Goal: Task Accomplishment & Management: Use online tool/utility

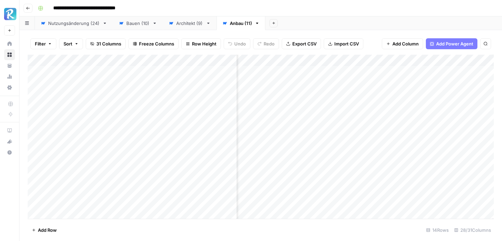
scroll to position [0, 1439]
click at [449, 105] on div "Add Column" at bounding box center [261, 137] width 466 height 164
click at [475, 61] on span "Add Column" at bounding box center [478, 60] width 24 height 6
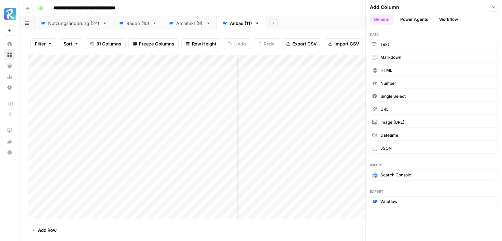
click at [415, 14] on button "Power Agents" at bounding box center [414, 19] width 36 height 10
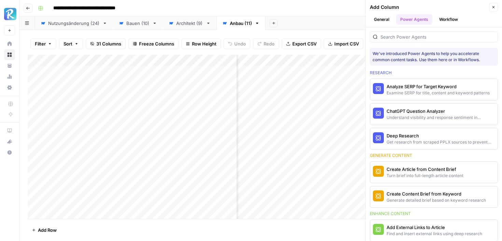
click at [450, 19] on button "Workflow" at bounding box center [448, 19] width 27 height 10
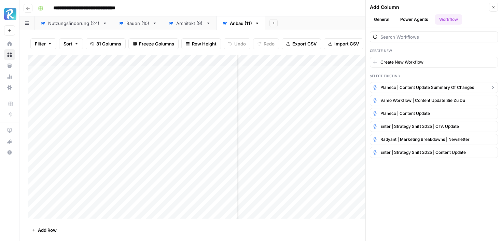
click at [438, 84] on span "Planeco | Content Update Summary of Changes" at bounding box center [426, 87] width 93 height 6
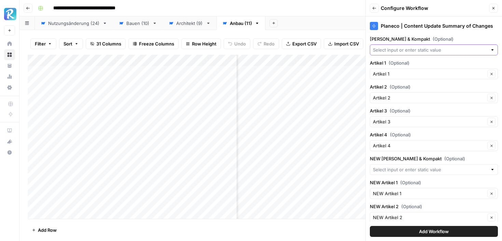
click at [444, 49] on input "[PERSON_NAME] & Kompakt (Optional)" at bounding box center [430, 49] width 114 height 7
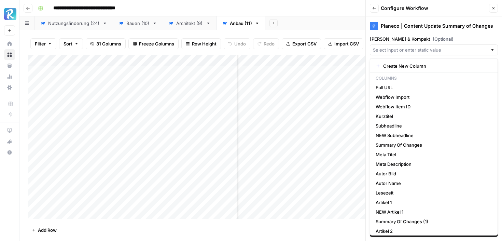
click at [458, 30] on div "Planeco | Content Update Summary of Changes" at bounding box center [434, 23] width 128 height 15
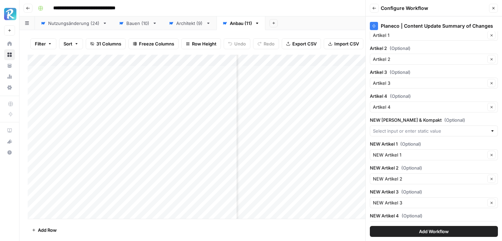
scroll to position [53, 0]
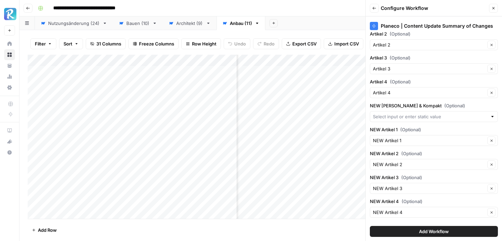
click at [417, 120] on div at bounding box center [434, 116] width 128 height 11
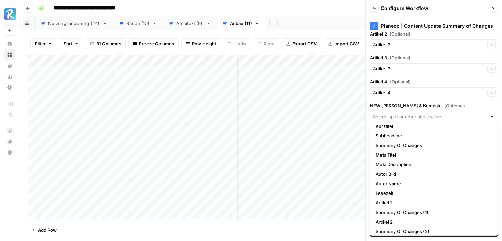
scroll to position [0, 0]
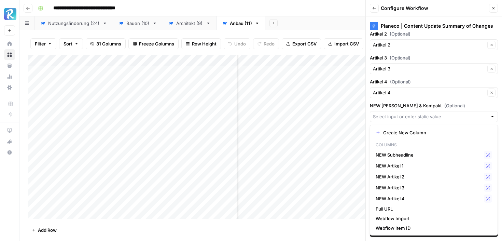
click at [367, 104] on div "Planeco | Content Update Summary of Changes [PERSON_NAME] & Kompakt (Optional) …" at bounding box center [433, 128] width 136 height 224
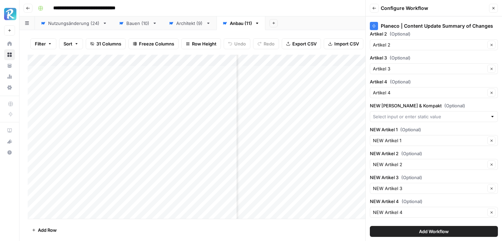
click at [419, 229] on span "Add Workflow" at bounding box center [434, 231] width 30 height 7
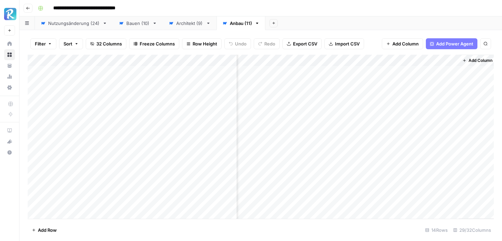
scroll to position [0, 1501]
click at [449, 61] on div "Add Column" at bounding box center [261, 137] width 466 height 164
click at [454, 76] on span "All Rows" at bounding box center [471, 76] width 43 height 7
click at [393, 106] on div "Add Column" at bounding box center [261, 137] width 466 height 164
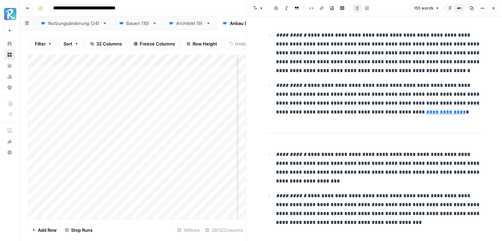
scroll to position [6, 0]
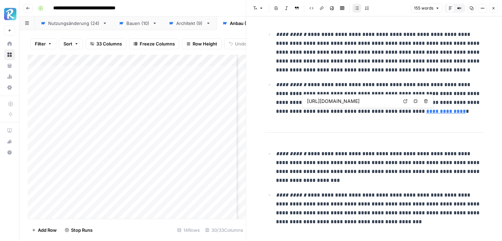
click at [426, 113] on link "**********" at bounding box center [446, 110] width 40 height 5
click at [369, 130] on div "**********" at bounding box center [374, 126] width 227 height 210
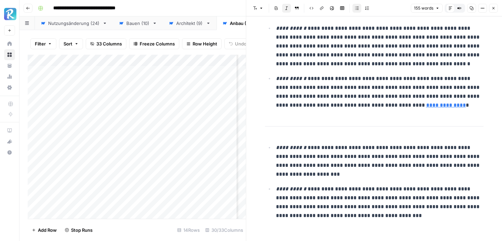
scroll to position [18, 0]
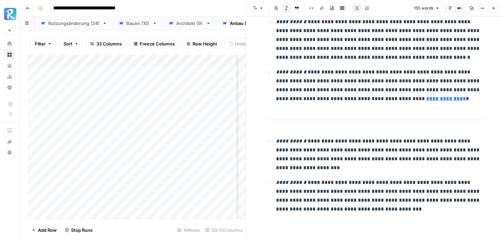
click at [494, 11] on button "Close" at bounding box center [493, 8] width 9 height 9
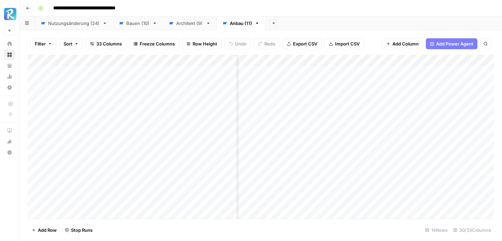
click at [316, 108] on div "Add Column" at bounding box center [261, 137] width 466 height 164
click at [329, 106] on div "Add Column" at bounding box center [261, 137] width 466 height 164
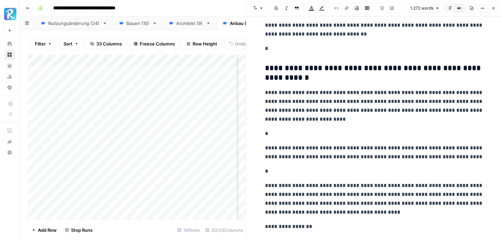
scroll to position [246, 0]
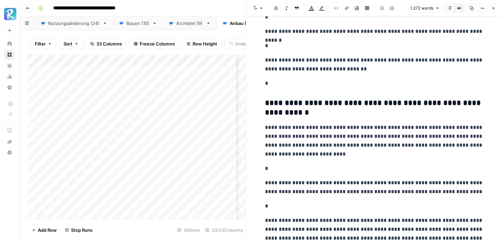
click at [269, 168] on p "*" at bounding box center [374, 168] width 218 height 9
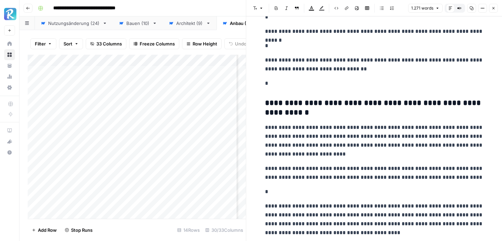
click at [267, 187] on p "*" at bounding box center [374, 191] width 218 height 9
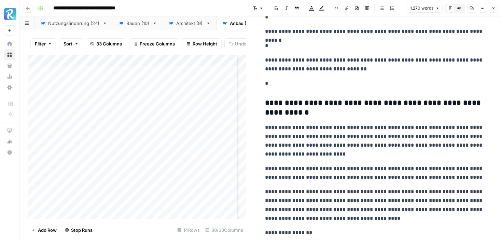
click at [271, 80] on p "*" at bounding box center [374, 83] width 218 height 9
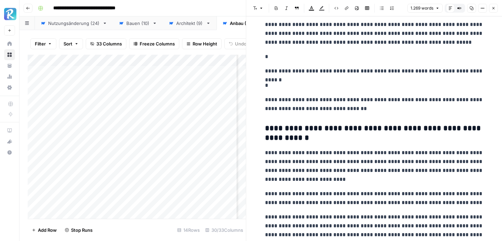
scroll to position [186, 0]
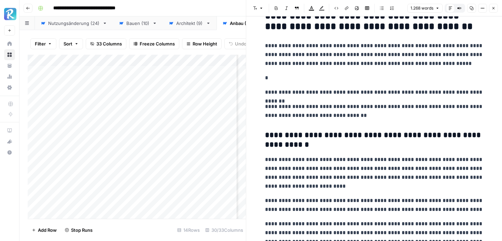
click at [266, 73] on p "*" at bounding box center [374, 77] width 218 height 9
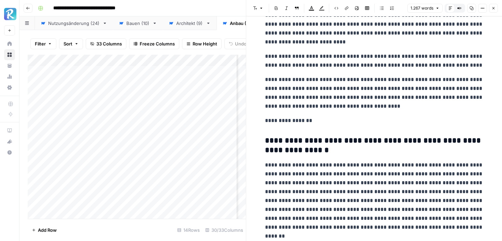
scroll to position [304, 0]
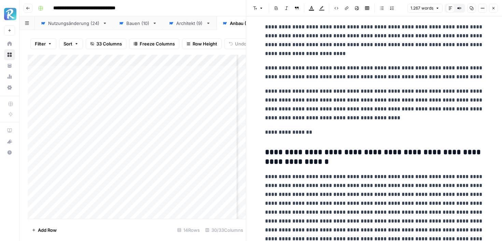
click at [469, 69] on p "**********" at bounding box center [374, 72] width 218 height 18
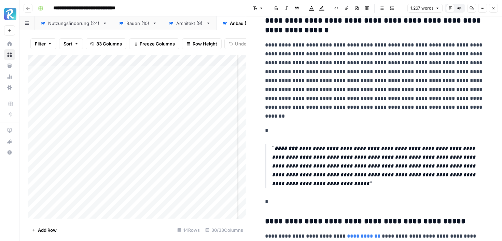
scroll to position [436, 0]
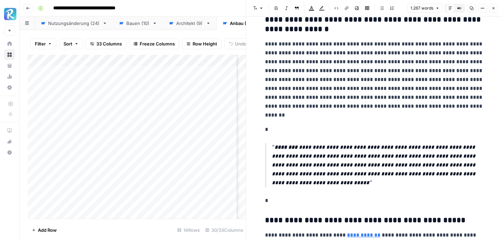
click at [307, 66] on p "**********" at bounding box center [374, 80] width 218 height 80
click at [303, 62] on p "**********" at bounding box center [374, 80] width 218 height 80
click at [0, 0] on lt-span "**********" at bounding box center [0, 0] width 0 height 0
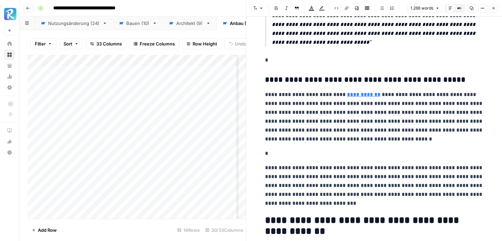
scroll to position [577, 0]
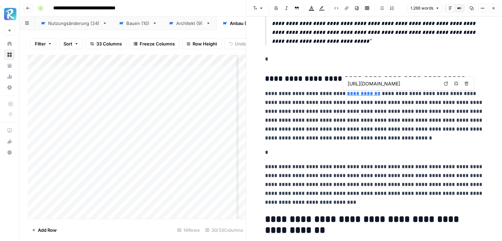
click at [404, 94] on p "**********" at bounding box center [374, 115] width 218 height 53
click at [357, 142] on p "**********" at bounding box center [374, 115] width 218 height 53
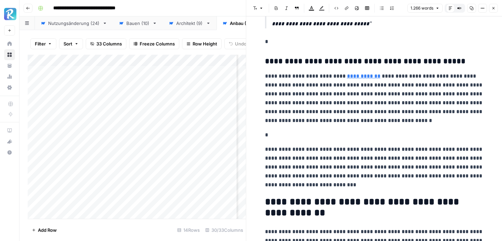
scroll to position [596, 0]
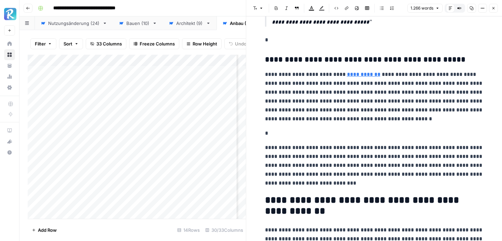
click at [267, 104] on p "**********" at bounding box center [374, 96] width 218 height 53
click at [271, 132] on p "*" at bounding box center [374, 133] width 218 height 9
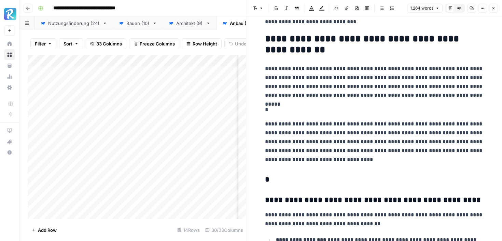
scroll to position [748, 0]
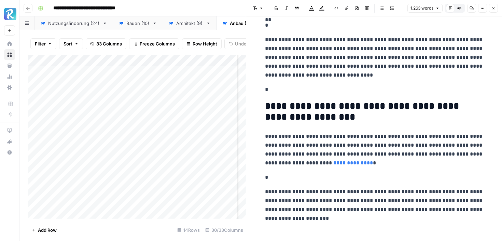
scroll to position [1814, 0]
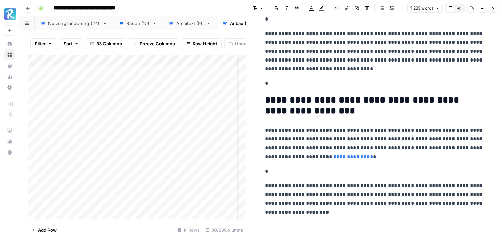
click at [270, 194] on p "**********" at bounding box center [374, 198] width 218 height 35
click at [274, 172] on p "*" at bounding box center [374, 170] width 218 height 9
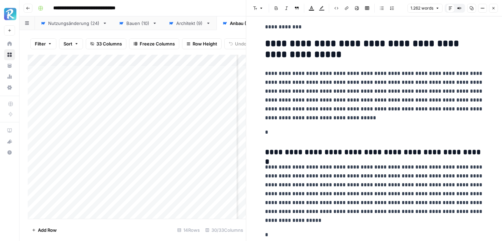
scroll to position [1110, 0]
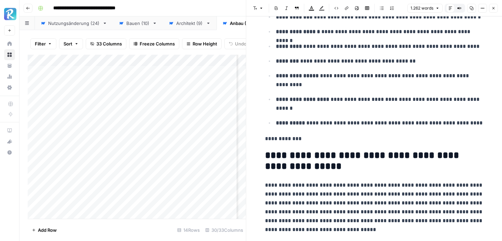
click at [495, 8] on button "Close" at bounding box center [493, 8] width 9 height 9
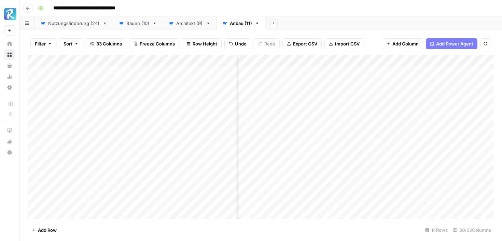
scroll to position [0, 645]
click at [288, 108] on div "Add Column" at bounding box center [261, 137] width 466 height 164
click at [311, 105] on div "Add Column" at bounding box center [261, 137] width 466 height 164
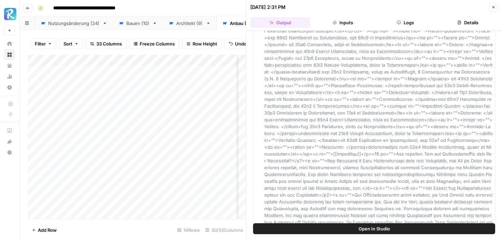
scroll to position [452, 0]
click at [473, 21] on button "Details" at bounding box center [468, 22] width 60 height 11
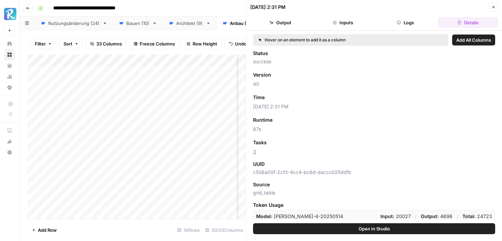
click at [494, 3] on button "Close" at bounding box center [493, 7] width 9 height 9
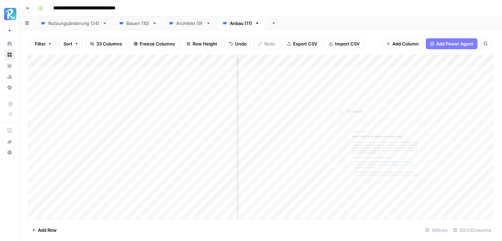
click at [359, 106] on div "Add Column" at bounding box center [261, 137] width 466 height 164
click at [373, 106] on div "Add Column" at bounding box center [261, 137] width 466 height 164
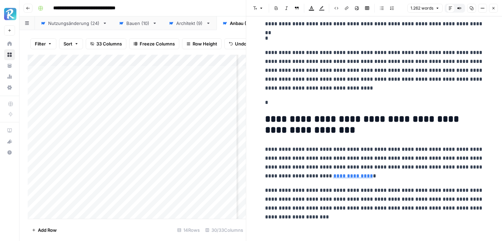
scroll to position [1800, 0]
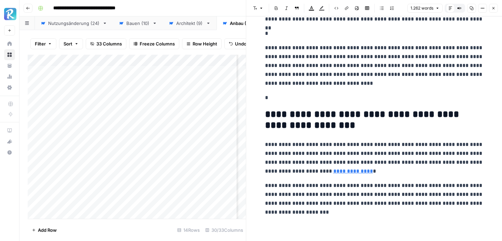
click at [494, 10] on icon "button" at bounding box center [493, 8] width 4 height 4
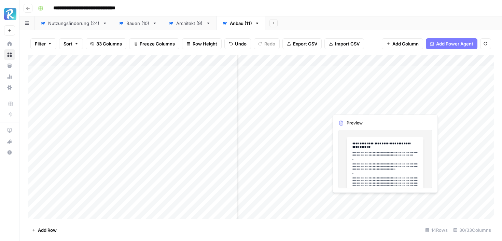
click at [374, 104] on div "Add Column" at bounding box center [261, 137] width 466 height 164
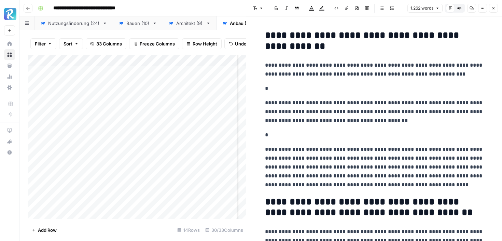
click at [316, 90] on p "*" at bounding box center [374, 88] width 218 height 9
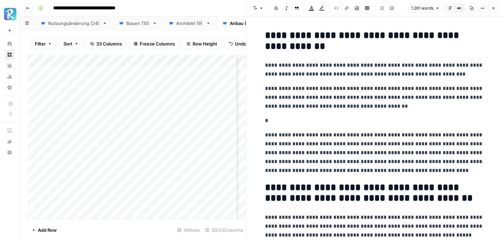
click at [279, 118] on p "*" at bounding box center [374, 120] width 218 height 9
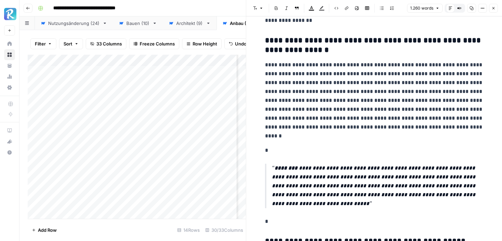
scroll to position [410, 0]
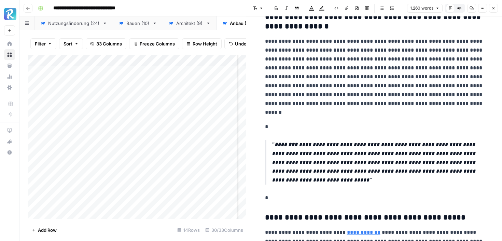
click at [282, 123] on p "*" at bounding box center [374, 126] width 218 height 9
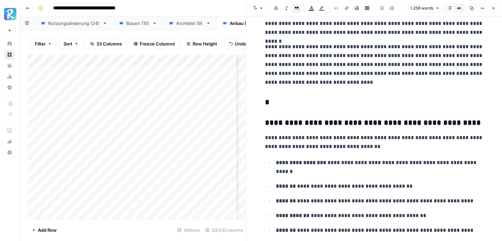
scroll to position [748, 0]
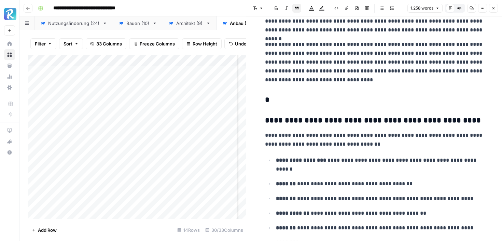
click at [278, 107] on div "**********" at bounding box center [374, 245] width 227 height 1931
click at [275, 92] on div "**********" at bounding box center [374, 245] width 227 height 1931
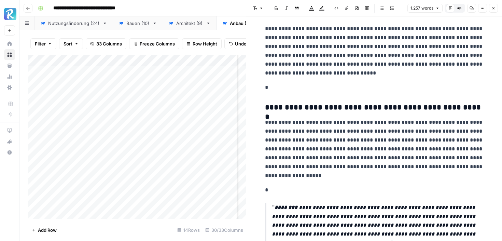
scroll to position [1234, 0]
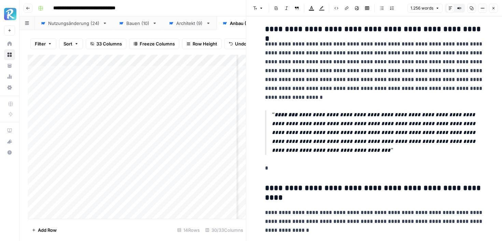
scroll to position [1275, 0]
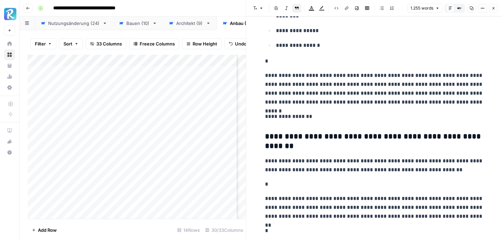
scroll to position [1491, 0]
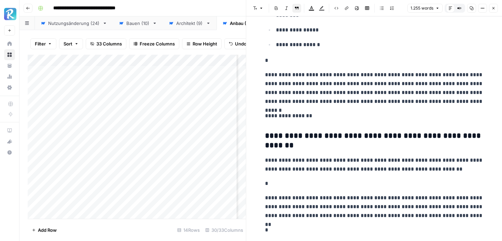
click at [269, 185] on p "*" at bounding box center [374, 183] width 218 height 9
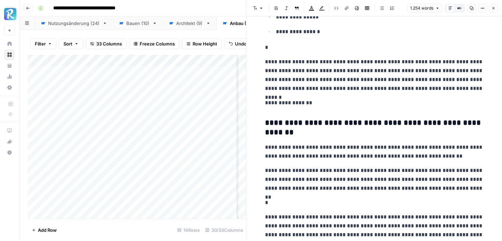
scroll to position [1516, 0]
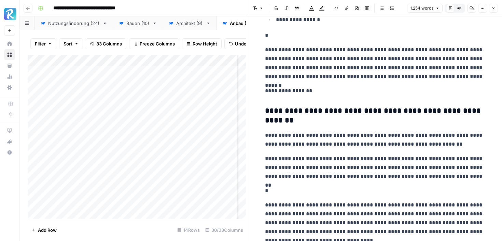
click at [279, 179] on p "**********" at bounding box center [374, 167] width 218 height 27
click at [271, 189] on p "*" at bounding box center [374, 190] width 218 height 9
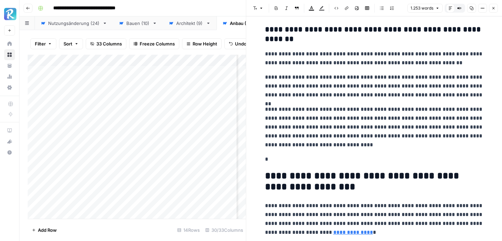
scroll to position [1616, 0]
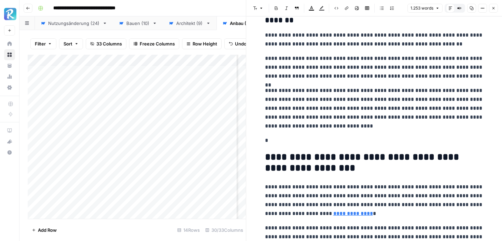
click at [282, 130] on p "**********" at bounding box center [374, 108] width 218 height 44
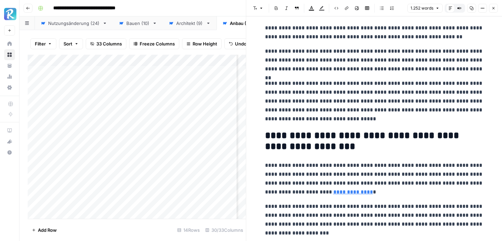
scroll to position [1644, 0]
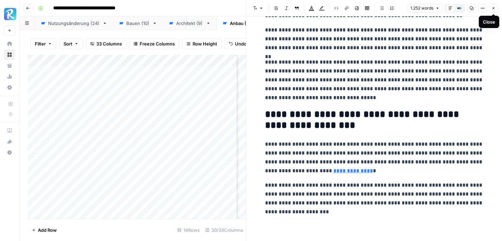
click at [493, 8] on icon "button" at bounding box center [493, 8] width 2 height 2
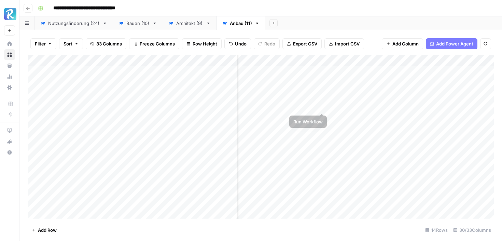
click at [321, 106] on div "Add Column" at bounding box center [261, 137] width 466 height 164
click at [449, 59] on div "Add Column" at bounding box center [261, 137] width 466 height 164
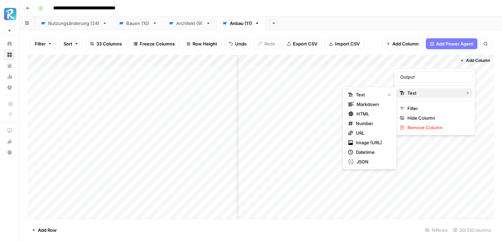
click at [430, 93] on span "Text" at bounding box center [433, 92] width 53 height 7
click at [375, 113] on span "HTML" at bounding box center [372, 113] width 32 height 7
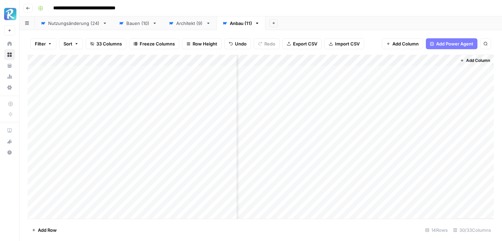
click at [447, 104] on div "Add Column" at bounding box center [261, 137] width 466 height 164
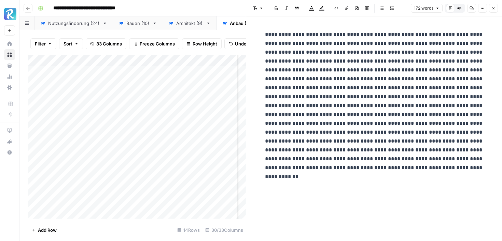
click at [495, 5] on button "Close" at bounding box center [493, 8] width 9 height 9
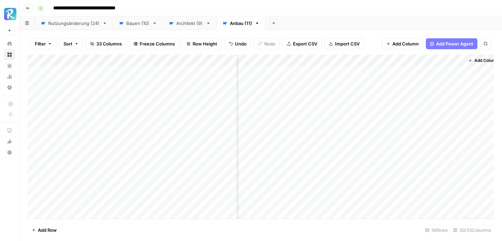
scroll to position [0, 1554]
click at [80, 25] on div "Nutzungsänderung (24)" at bounding box center [74, 23] width 52 height 7
click at [319, 61] on div "Add Column" at bounding box center [261, 137] width 466 height 164
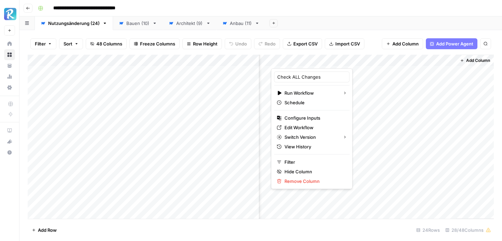
click at [317, 60] on div at bounding box center [302, 62] width 62 height 14
click at [319, 63] on div at bounding box center [302, 62] width 62 height 14
click at [319, 61] on div at bounding box center [302, 62] width 62 height 14
click at [322, 30] on div "Filter Sort 48 Columns Freeze Columns Row Height Undo Redo Export CSV Import CS…" at bounding box center [260, 135] width 482 height 211
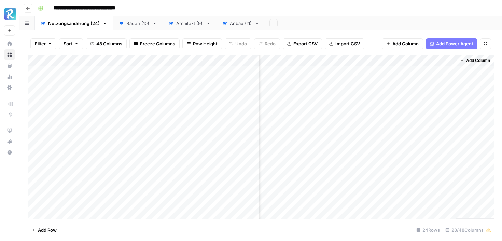
click at [319, 59] on div "Add Column" at bounding box center [261, 137] width 466 height 164
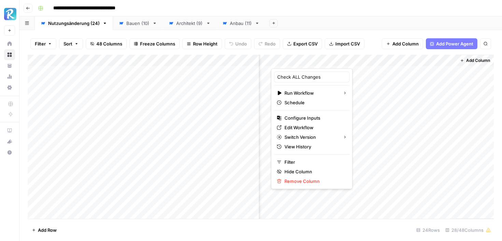
click at [319, 62] on div at bounding box center [302, 62] width 62 height 14
click at [389, 59] on div "Add Column" at bounding box center [261, 137] width 466 height 164
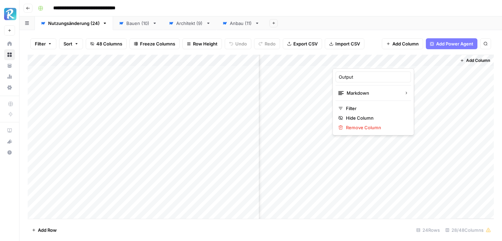
click at [231, 23] on div "Anbau (11)" at bounding box center [241, 23] width 22 height 7
click at [379, 59] on div "Add Column" at bounding box center [261, 137] width 466 height 164
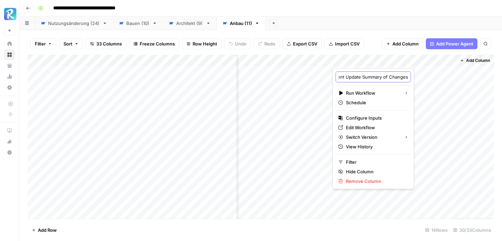
scroll to position [0, 50]
drag, startPoint x: 338, startPoint y: 76, endPoint x: 404, endPoint y: 77, distance: 65.2
click at [404, 77] on body "**********" at bounding box center [251, 120] width 502 height 241
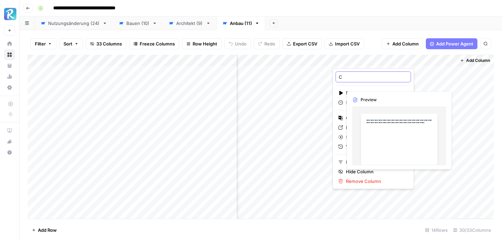
scroll to position [0, 0]
type input "Check ALL Changes"
click at [449, 58] on div "Add Column" at bounding box center [261, 137] width 466 height 164
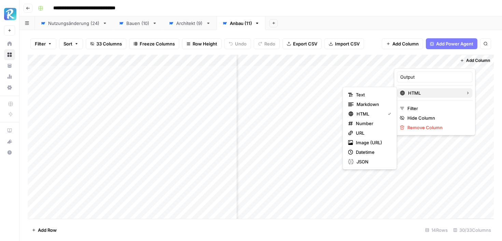
click at [429, 94] on span "HTML" at bounding box center [434, 92] width 52 height 7
click at [368, 106] on span "Markdown" at bounding box center [372, 104] width 32 height 7
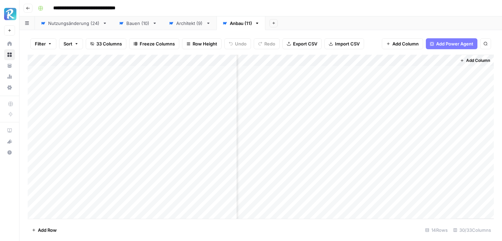
click at [448, 59] on div "Add Column" at bounding box center [261, 137] width 466 height 164
click at [422, 76] on input "Output" at bounding box center [434, 76] width 69 height 7
type input "Output ALL Changes"
click at [388, 106] on div "Add Column" at bounding box center [261, 137] width 466 height 164
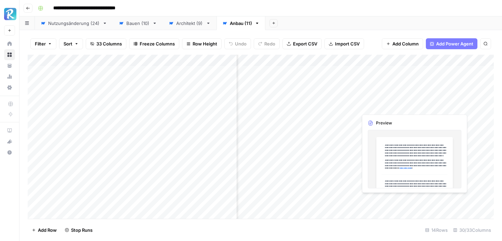
click at [411, 105] on div "Add Column" at bounding box center [261, 137] width 466 height 164
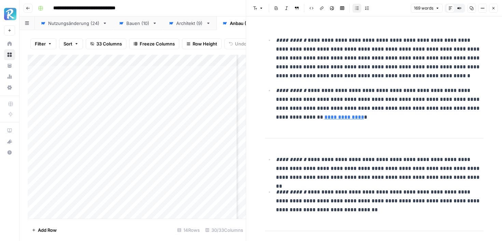
scroll to position [75, 0]
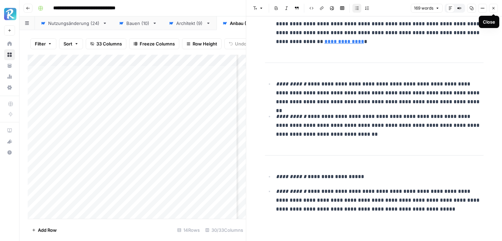
click at [493, 9] on icon "button" at bounding box center [493, 8] width 2 height 2
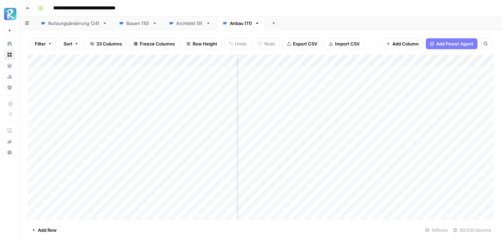
scroll to position [0, 593]
click at [377, 58] on div "Add Column" at bounding box center [261, 137] width 466 height 164
click at [383, 74] on span "All Rows" at bounding box center [399, 76] width 43 height 7
click at [391, 62] on div "Add Column" at bounding box center [261, 137] width 466 height 164
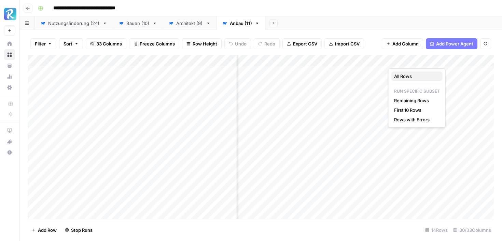
click at [396, 73] on span "All Rows" at bounding box center [415, 76] width 43 height 7
click at [391, 61] on div "Add Column" at bounding box center [261, 137] width 466 height 164
click at [401, 76] on span "All Rows" at bounding box center [413, 76] width 43 height 7
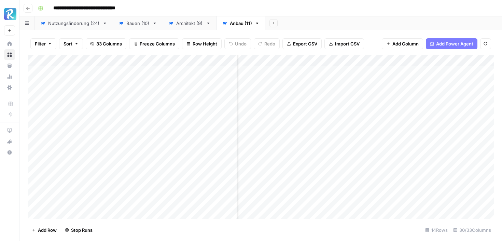
click at [421, 57] on div "Add Column" at bounding box center [261, 137] width 466 height 164
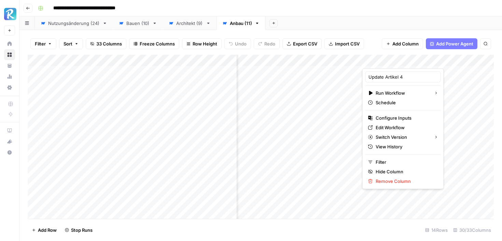
click at [418, 61] on div at bounding box center [393, 62] width 62 height 14
click at [351, 71] on div "Add Column" at bounding box center [261, 137] width 466 height 164
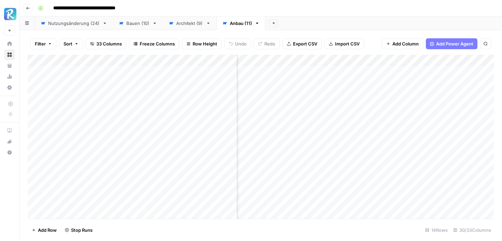
click at [420, 61] on div "Add Column" at bounding box center [261, 137] width 466 height 164
click at [422, 72] on button "All Rows" at bounding box center [443, 76] width 51 height 10
click at [372, 60] on div "Add Column" at bounding box center [261, 137] width 466 height 164
click at [375, 75] on span "All Rows" at bounding box center [395, 76] width 43 height 7
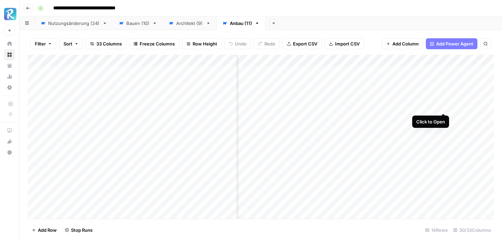
scroll to position [0, 708]
click at [381, 105] on div "Add Column" at bounding box center [261, 137] width 466 height 164
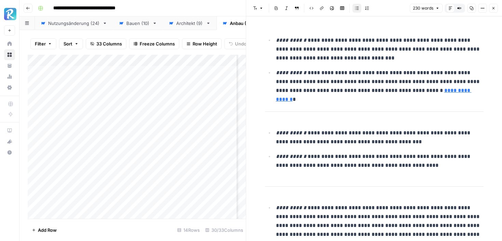
click at [494, 5] on button "Close" at bounding box center [493, 8] width 9 height 9
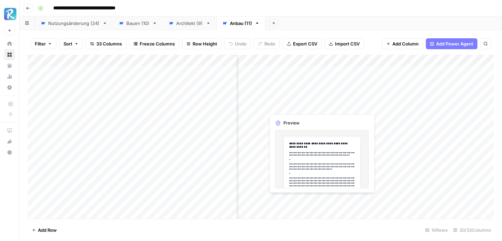
click at [300, 108] on div "Add Column" at bounding box center [261, 137] width 466 height 164
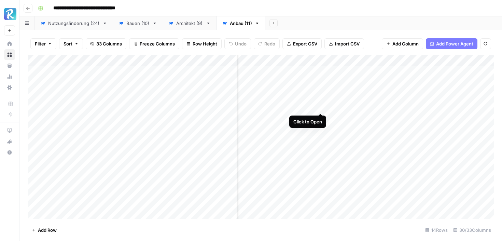
click at [320, 107] on div "Add Column" at bounding box center [261, 137] width 466 height 164
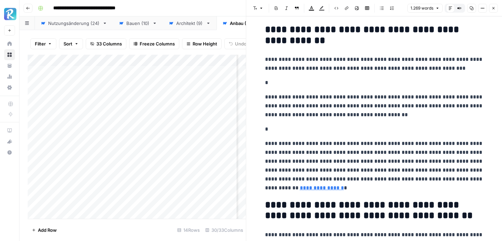
scroll to position [6, 0]
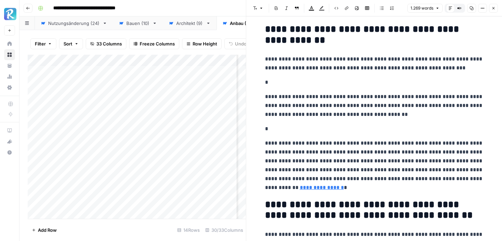
click at [286, 80] on p "*" at bounding box center [374, 82] width 218 height 9
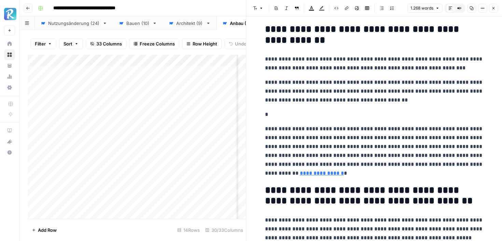
click at [274, 117] on p "*" at bounding box center [374, 114] width 218 height 9
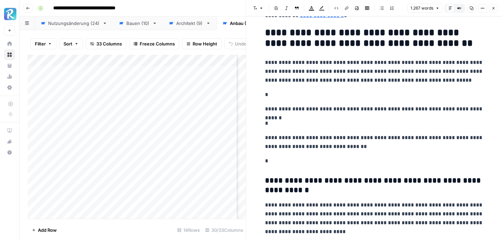
scroll to position [150, 0]
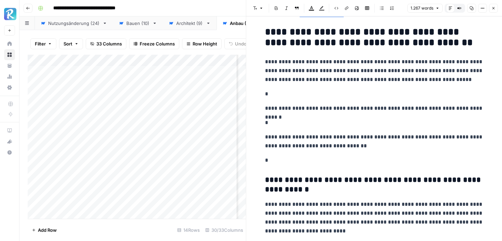
click at [269, 96] on p "*" at bounding box center [374, 93] width 218 height 9
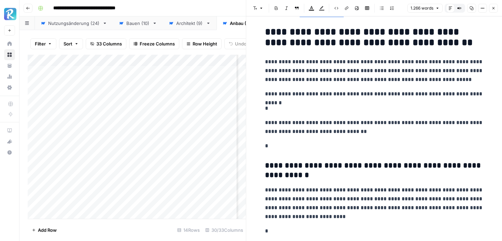
click at [268, 105] on p "*" at bounding box center [374, 108] width 218 height 9
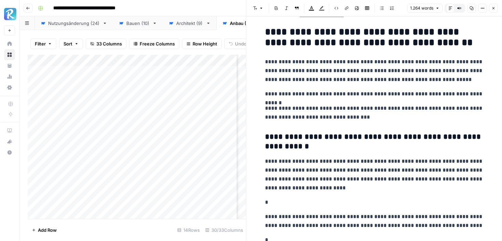
click at [272, 198] on p "*" at bounding box center [374, 202] width 218 height 9
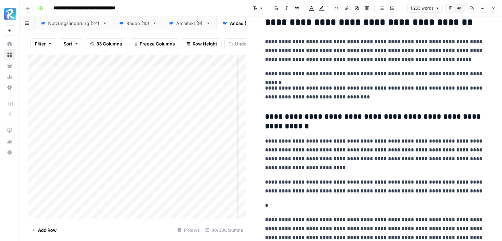
scroll to position [198, 0]
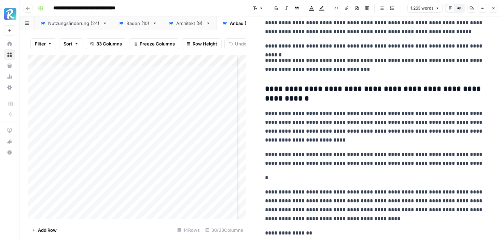
click at [446, 113] on p "**********" at bounding box center [374, 126] width 218 height 35
click at [282, 180] on p "*" at bounding box center [374, 177] width 218 height 9
click at [469, 154] on p "**********" at bounding box center [374, 159] width 218 height 18
click at [372, 177] on p "*" at bounding box center [374, 177] width 218 height 9
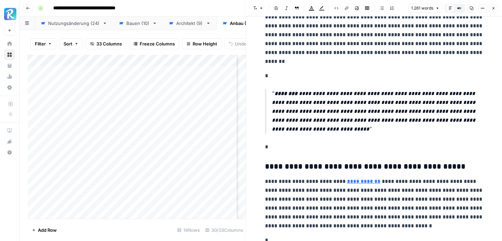
scroll to position [490, 0]
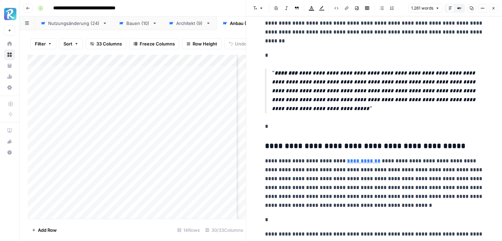
click at [276, 59] on p "*" at bounding box center [374, 55] width 218 height 9
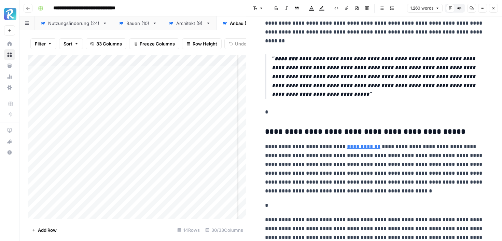
click at [269, 113] on p "*" at bounding box center [374, 111] width 218 height 9
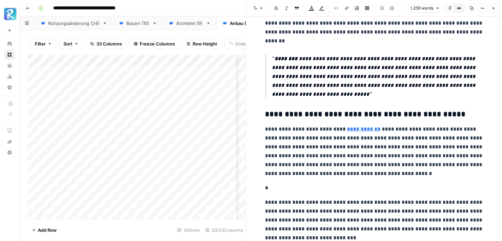
click at [273, 185] on p "*" at bounding box center [374, 187] width 218 height 9
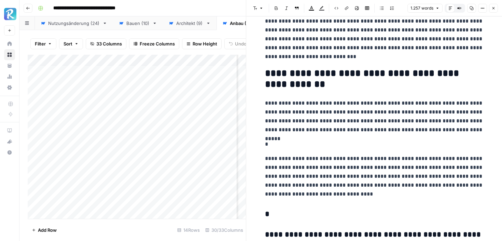
scroll to position [662, 0]
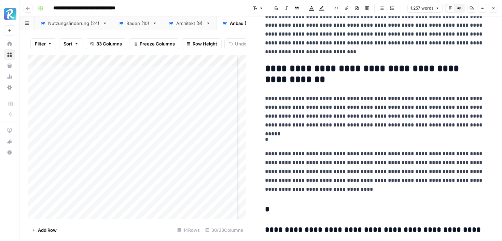
click at [266, 135] on p "*" at bounding box center [374, 139] width 218 height 9
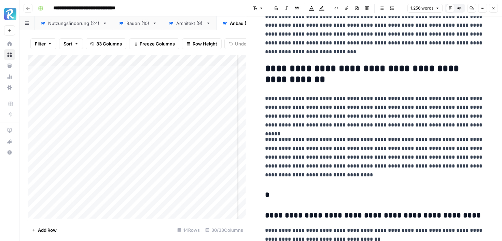
click at [272, 191] on h3 "*" at bounding box center [374, 195] width 218 height 10
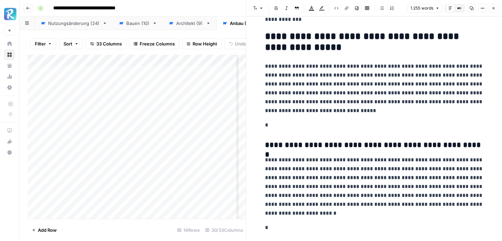
scroll to position [1165, 0]
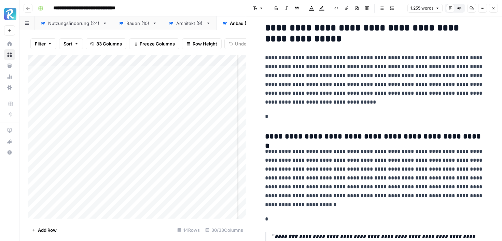
click at [275, 118] on p "*" at bounding box center [374, 116] width 218 height 9
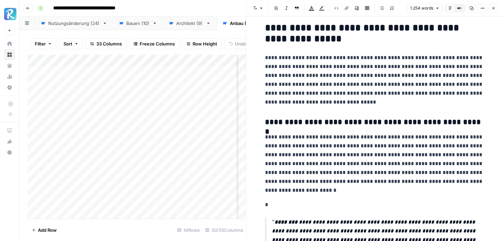
click at [274, 202] on p "*" at bounding box center [374, 204] width 218 height 9
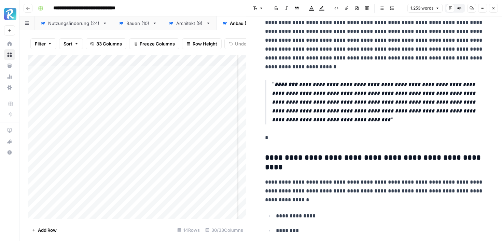
scroll to position [1323, 0]
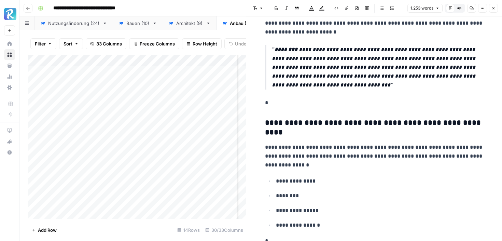
click at [279, 103] on p "*" at bounding box center [374, 102] width 218 height 9
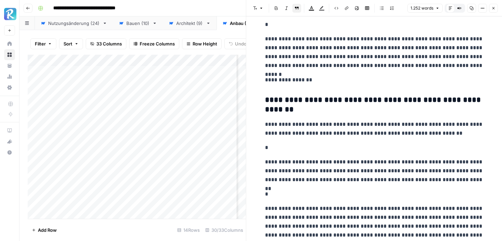
scroll to position [1541, 0]
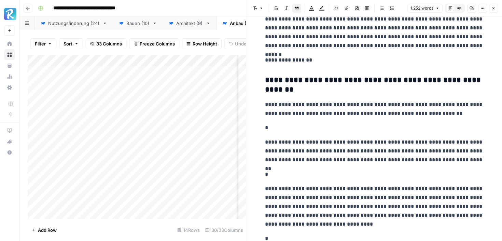
click at [267, 128] on p "*" at bounding box center [374, 127] width 218 height 9
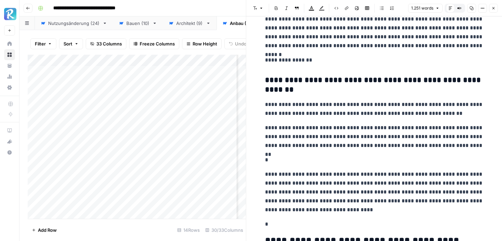
click at [271, 158] on p "*" at bounding box center [374, 159] width 218 height 9
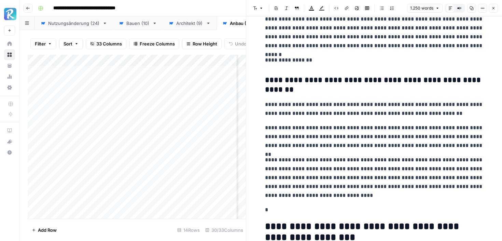
click at [271, 210] on p "*" at bounding box center [374, 209] width 218 height 9
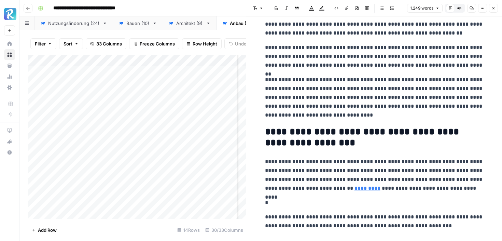
scroll to position [1635, 0]
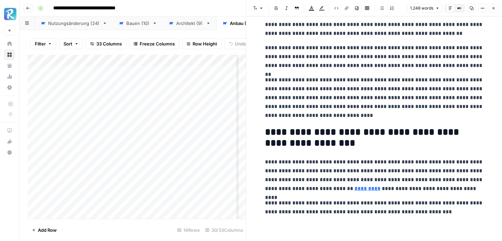
click at [427, 188] on p "**********" at bounding box center [374, 174] width 218 height 35
click at [495, 9] on icon "button" at bounding box center [493, 8] width 4 height 4
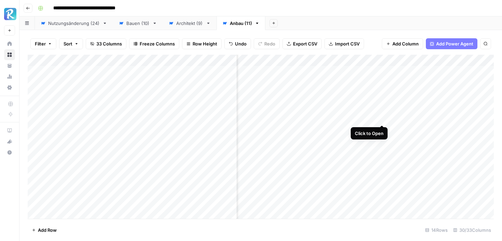
click at [381, 117] on div "Add Column" at bounding box center [261, 137] width 466 height 164
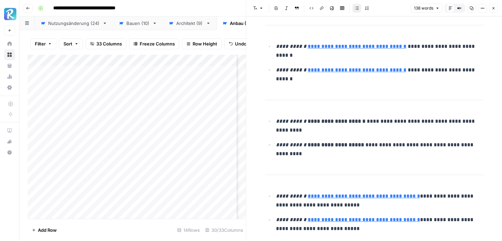
scroll to position [172, 0]
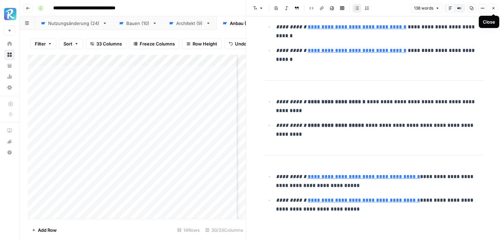
click at [494, 8] on icon "button" at bounding box center [493, 8] width 4 height 4
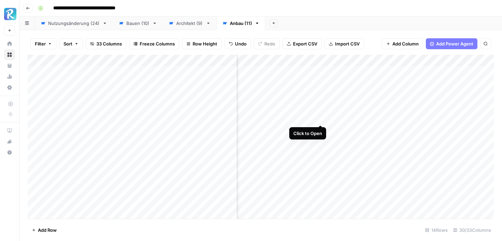
click at [319, 117] on div "Add Column" at bounding box center [261, 137] width 466 height 164
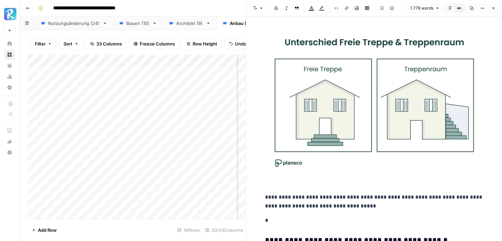
scroll to position [490, 0]
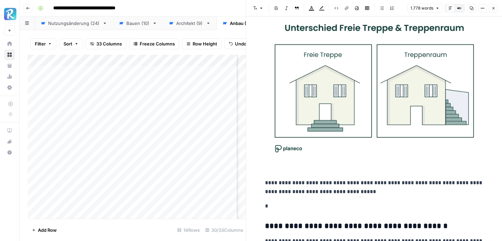
click at [493, 8] on icon "button" at bounding box center [493, 8] width 2 height 2
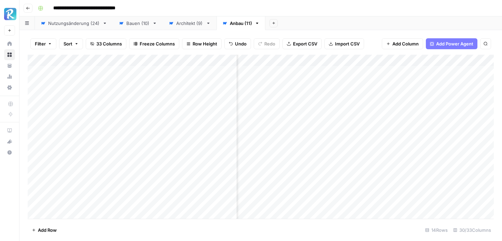
scroll to position [0, 636]
click at [392, 140] on div "Add Column" at bounding box center [261, 137] width 466 height 164
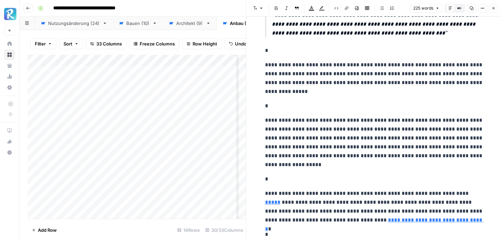
scroll to position [169, 0]
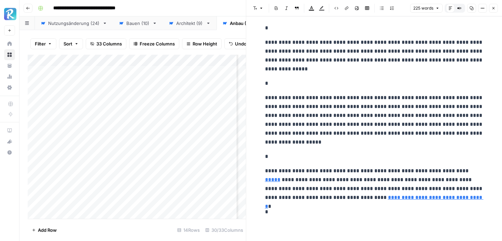
click at [489, 8] on button "Close" at bounding box center [493, 8] width 9 height 9
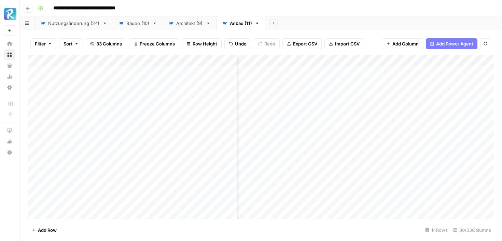
scroll to position [0, 1562]
click at [447, 140] on div "Add Column" at bounding box center [261, 137] width 466 height 164
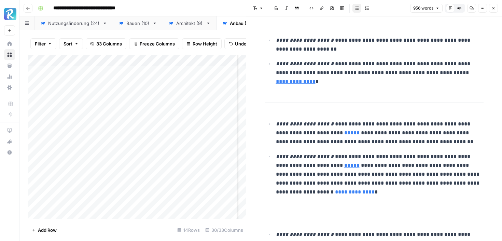
click at [496, 6] on button "Close" at bounding box center [493, 8] width 9 height 9
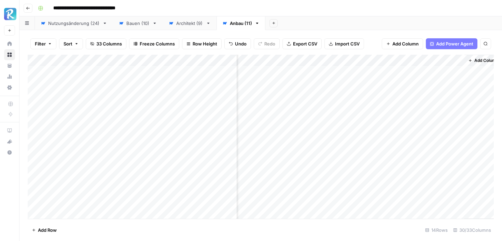
scroll to position [0, 1554]
click at [396, 60] on div "Add Column" at bounding box center [261, 137] width 466 height 164
click at [398, 76] on button "All Rows" at bounding box center [421, 76] width 51 height 10
click at [454, 139] on div "Add Column" at bounding box center [261, 137] width 466 height 164
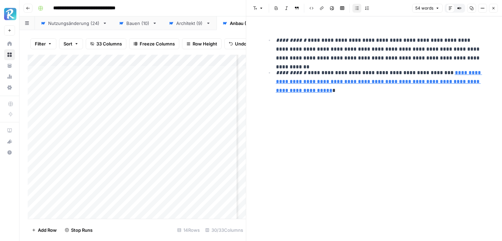
click at [362, 95] on div "**********" at bounding box center [374, 63] width 227 height 73
click at [493, 8] on icon "button" at bounding box center [493, 8] width 2 height 2
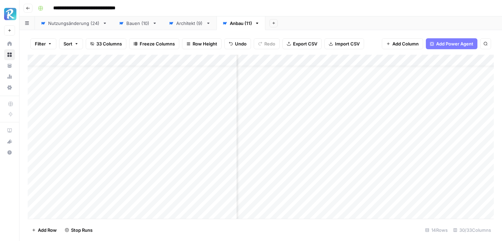
scroll to position [15, 880]
click at [454, 147] on div "Add Column" at bounding box center [261, 137] width 466 height 164
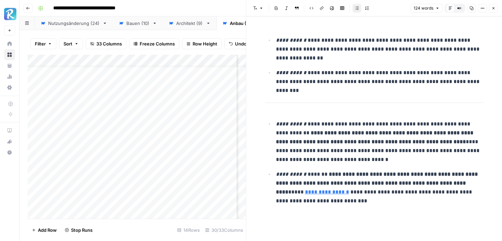
click at [492, 9] on icon "button" at bounding box center [493, 8] width 4 height 4
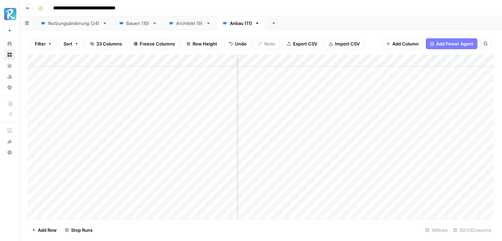
scroll to position [15, 1159]
click at [421, 149] on div "Add Column" at bounding box center [261, 137] width 466 height 164
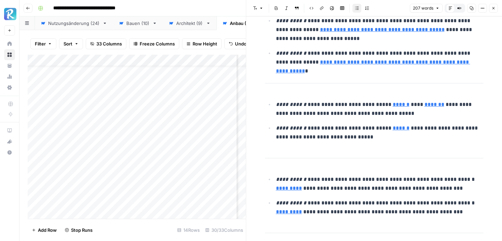
scroll to position [21, 0]
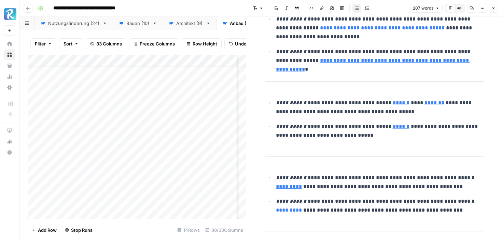
click at [494, 7] on icon "button" at bounding box center [493, 8] width 2 height 2
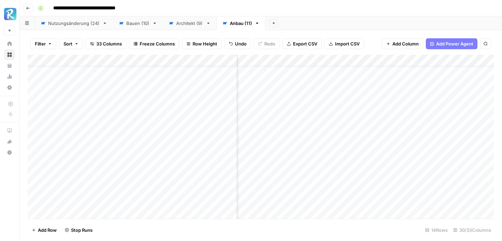
click at [359, 150] on div "Add Column" at bounding box center [261, 137] width 466 height 164
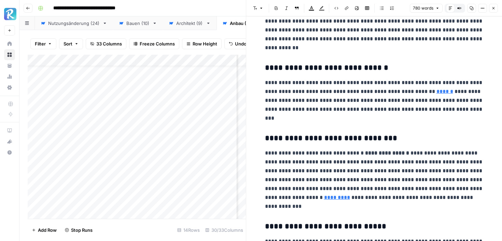
scroll to position [796, 0]
click at [439, 92] on p "**********" at bounding box center [374, 100] width 218 height 44
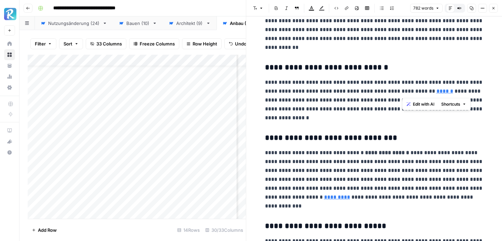
drag, startPoint x: 451, startPoint y: 90, endPoint x: 470, endPoint y: 90, distance: 18.4
click at [470, 90] on p "**********" at bounding box center [374, 100] width 218 height 44
click at [346, 10] on icon "button" at bounding box center [346, 7] width 3 height 3
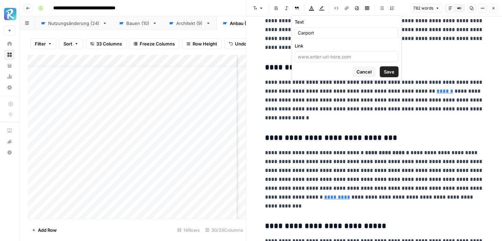
click at [333, 62] on form "Text Carport Link Cancel Save" at bounding box center [346, 48] width 109 height 64
click at [333, 60] on div at bounding box center [346, 56] width 104 height 11
paste input "[URL][DOMAIN_NAME]"
type input "[URL][DOMAIN_NAME]"
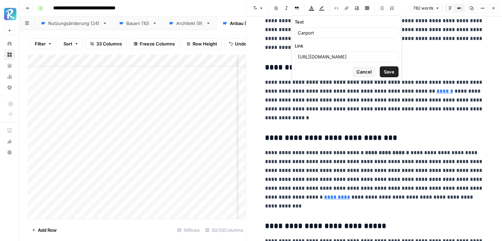
click at [385, 70] on span "Save" at bounding box center [388, 71] width 11 height 7
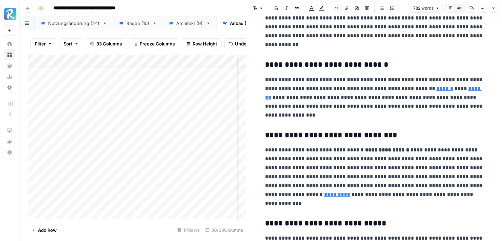
scroll to position [799, 0]
click at [493, 11] on button "Close" at bounding box center [493, 8] width 9 height 9
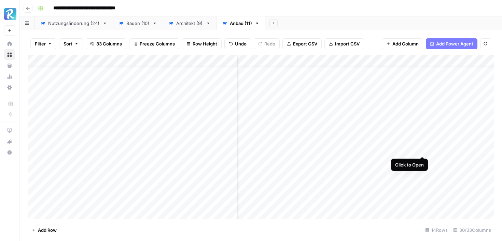
click at [421, 148] on div "Add Column" at bounding box center [261, 137] width 466 height 164
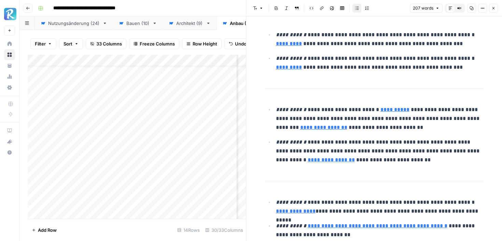
scroll to position [166, 0]
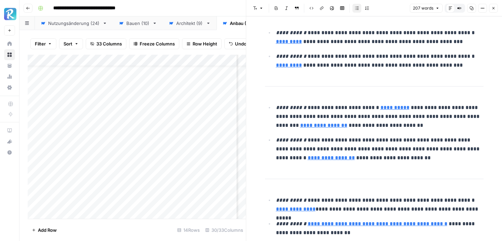
click at [386, 139] on p "**********" at bounding box center [379, 148] width 207 height 27
click at [380, 108] on link "**********" at bounding box center [394, 107] width 29 height 5
click at [378, 98] on input "[URL][DOMAIN_NAME]" at bounding box center [419, 97] width 91 height 7
click at [492, 8] on icon "button" at bounding box center [493, 8] width 4 height 4
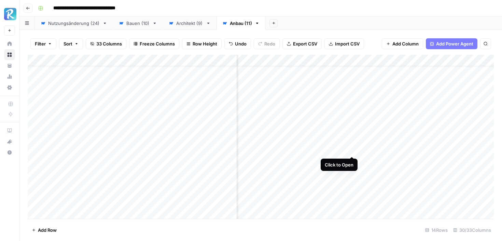
click at [351, 150] on div "Add Column" at bounding box center [261, 137] width 466 height 164
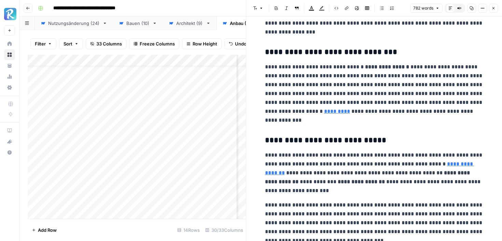
scroll to position [884, 0]
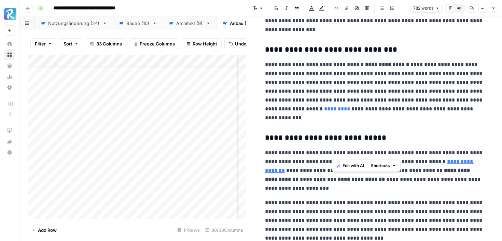
drag, startPoint x: 332, startPoint y: 151, endPoint x: 360, endPoint y: 153, distance: 27.7
click at [360, 153] on p "**********" at bounding box center [374, 170] width 218 height 44
click at [344, 12] on button "Link" at bounding box center [346, 8] width 9 height 9
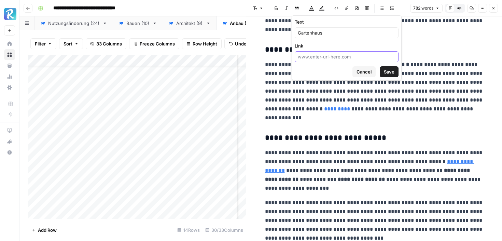
click at [336, 54] on input "Link" at bounding box center [347, 56] width 98 height 7
paste input "[URL][DOMAIN_NAME]"
type input "[URL][DOMAIN_NAME]"
click at [387, 69] on span "Save" at bounding box center [388, 71] width 11 height 7
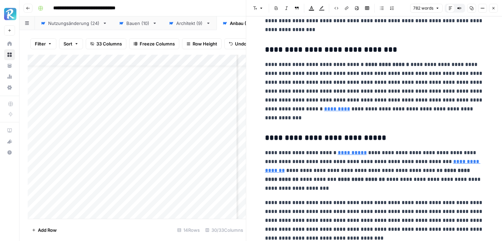
click at [492, 5] on button "Close" at bounding box center [493, 8] width 9 height 9
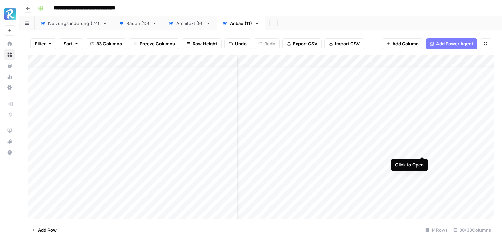
click at [422, 149] on div "Add Column" at bounding box center [261, 137] width 466 height 164
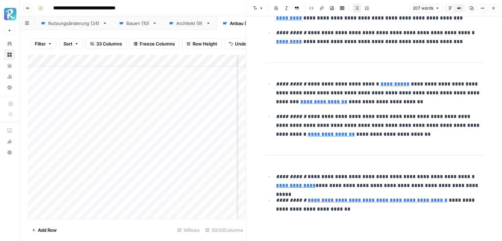
scroll to position [188, 0]
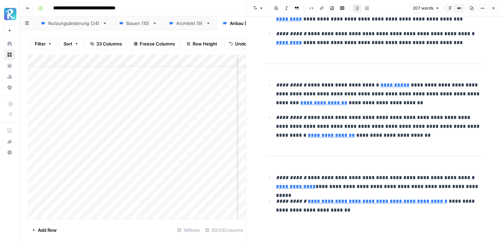
click at [491, 9] on icon "button" at bounding box center [493, 8] width 4 height 4
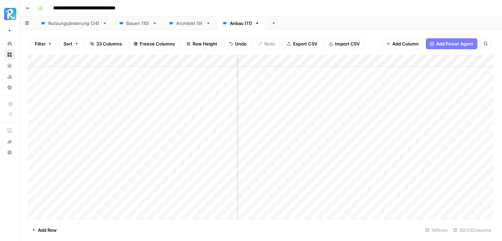
click at [421, 160] on div "Add Column" at bounding box center [261, 137] width 466 height 164
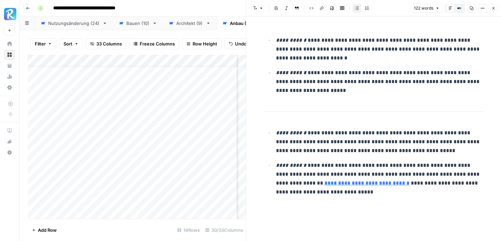
click at [498, 4] on header "Font style Bold Italic Block quote Code block Link Image Insert Table Bulleted …" at bounding box center [374, 8] width 256 height 16
click at [495, 7] on button "Close" at bounding box center [493, 8] width 9 height 9
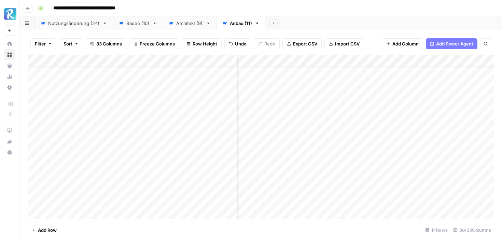
click at [421, 172] on div "Add Column" at bounding box center [261, 137] width 466 height 164
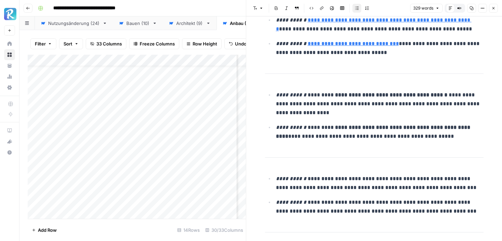
scroll to position [132, 0]
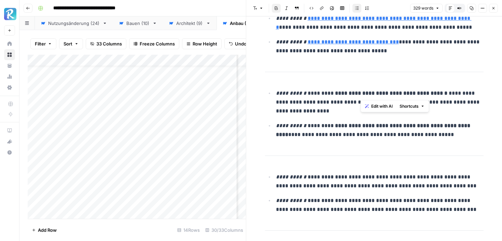
drag, startPoint x: 360, startPoint y: 93, endPoint x: 445, endPoint y: 94, distance: 85.3
click at [445, 94] on p "**********" at bounding box center [379, 102] width 207 height 27
copy strong "**********"
click at [494, 7] on icon "button" at bounding box center [493, 8] width 4 height 4
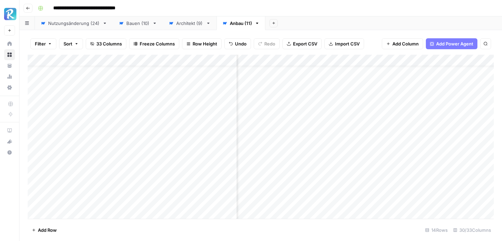
click at [361, 172] on div "Add Column" at bounding box center [261, 137] width 466 height 164
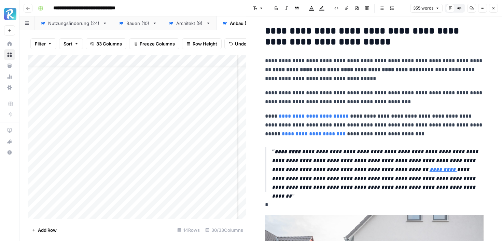
scroll to position [331, 0]
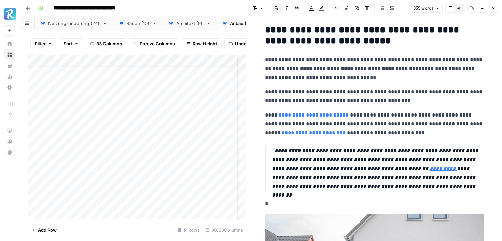
click at [312, 69] on strong "**********" at bounding box center [346, 68] width 149 height 5
paste div
click at [492, 10] on icon "button" at bounding box center [493, 8] width 4 height 4
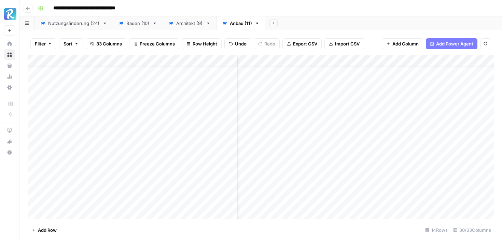
click at [420, 172] on div "Add Column" at bounding box center [261, 137] width 466 height 164
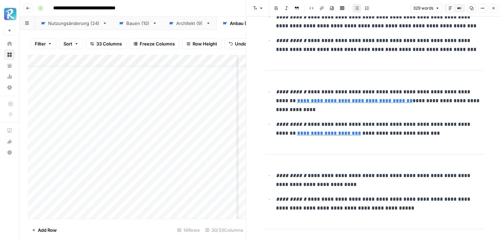
scroll to position [290, 0]
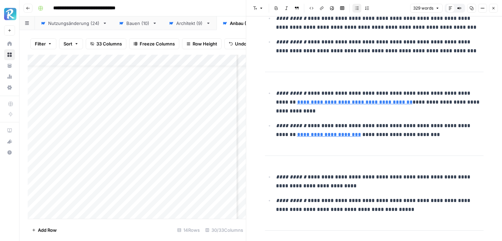
click at [491, 9] on icon "button" at bounding box center [493, 8] width 4 height 4
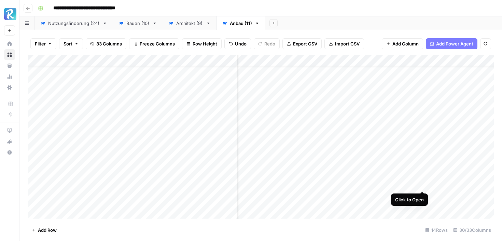
click at [421, 182] on div "Add Column" at bounding box center [261, 137] width 466 height 164
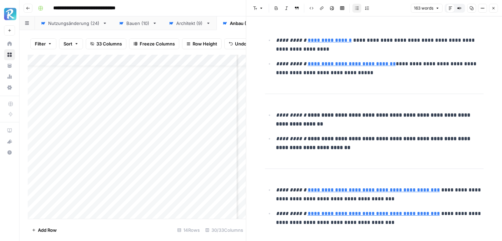
click at [494, 9] on icon "button" at bounding box center [493, 8] width 4 height 4
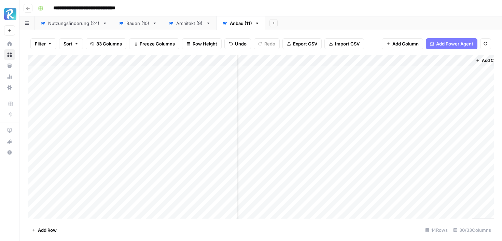
scroll to position [0, 1562]
click at [447, 105] on div "Add Column" at bounding box center [261, 137] width 466 height 164
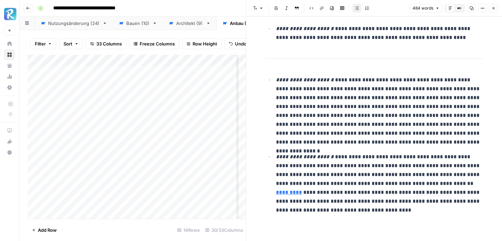
scroll to position [564, 0]
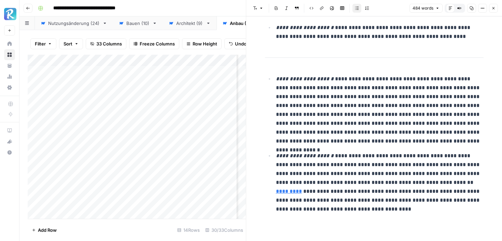
click at [493, 10] on button "Close" at bounding box center [493, 8] width 9 height 9
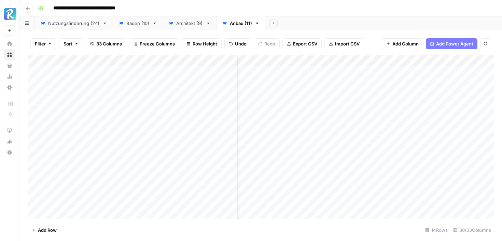
scroll to position [0, 652]
click at [439, 105] on div "Add Column" at bounding box center [261, 137] width 466 height 164
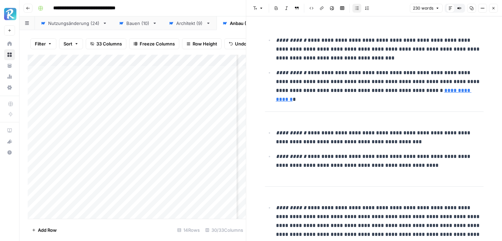
click at [493, 9] on icon "button" at bounding box center [493, 8] width 4 height 4
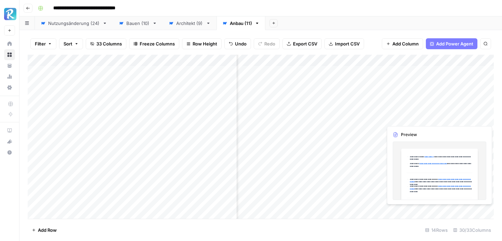
scroll to position [0, 657]
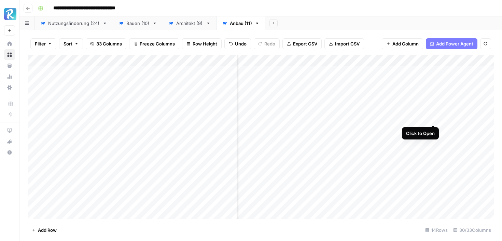
click at [434, 117] on div "Add Column" at bounding box center [261, 137] width 466 height 164
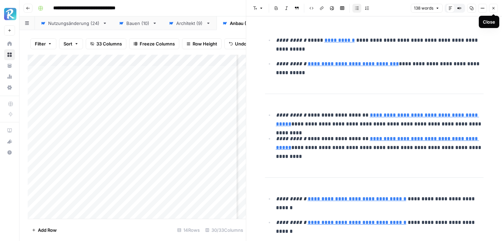
click at [495, 8] on span "Close" at bounding box center [495, 8] width 0 height 0
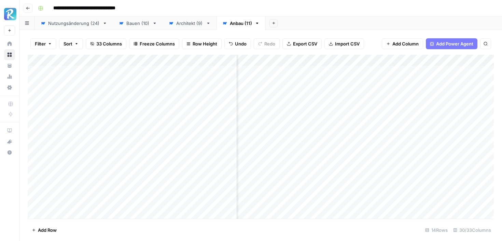
scroll to position [0, 672]
click at [418, 72] on div "Add Column" at bounding box center [261, 137] width 466 height 164
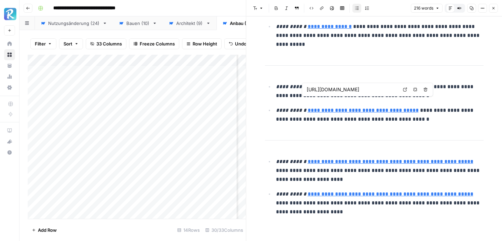
scroll to position [291, 0]
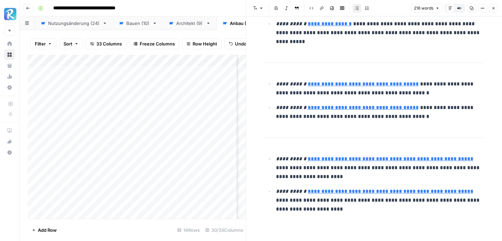
click at [489, 8] on button "Close" at bounding box center [493, 8] width 9 height 9
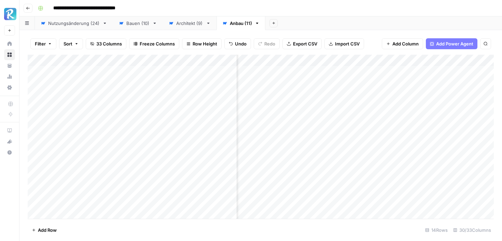
scroll to position [0, 1562]
click at [446, 72] on div "Add Column" at bounding box center [261, 137] width 466 height 164
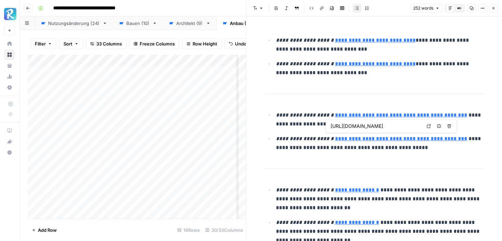
scroll to position [291, 0]
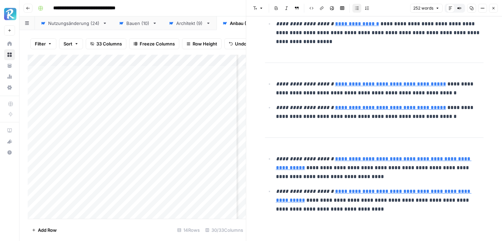
click at [494, 8] on icon "button" at bounding box center [493, 8] width 4 height 4
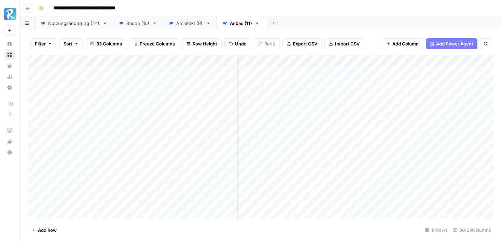
scroll to position [0, 1266]
click at [315, 175] on div "Add Column" at bounding box center [261, 137] width 466 height 164
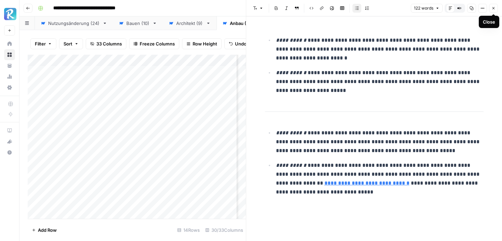
click at [491, 8] on icon "button" at bounding box center [493, 8] width 4 height 4
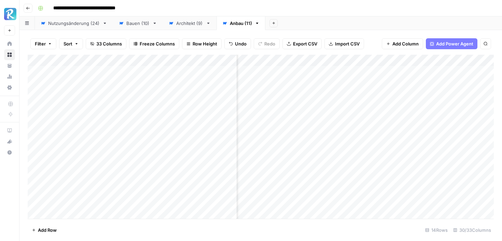
scroll to position [0, 1428]
click at [397, 175] on div "Add Column" at bounding box center [261, 137] width 466 height 164
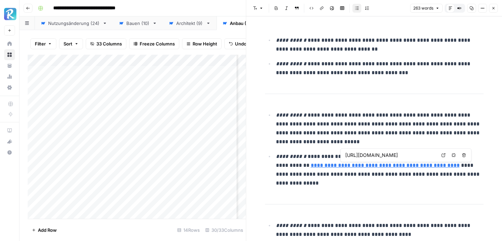
click at [381, 129] on p "**********" at bounding box center [379, 128] width 207 height 35
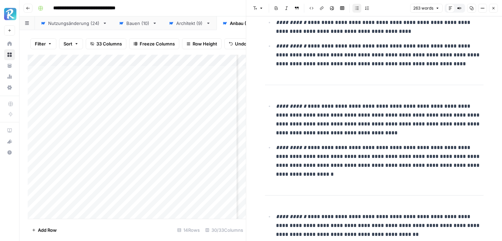
scroll to position [260, 0]
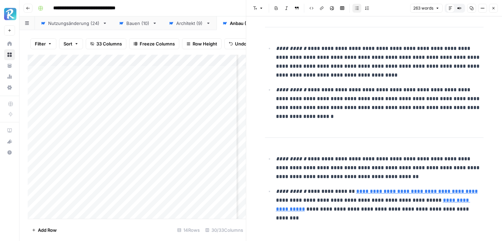
click at [494, 6] on button "Close" at bounding box center [493, 8] width 9 height 9
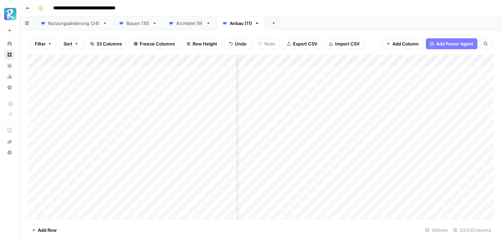
scroll to position [0, 308]
click at [196, 22] on div "Architekt (9)" at bounding box center [189, 23] width 27 height 7
click at [367, 106] on div "Add Column" at bounding box center [261, 118] width 466 height 127
click at [361, 105] on div "Add Column" at bounding box center [261, 118] width 466 height 127
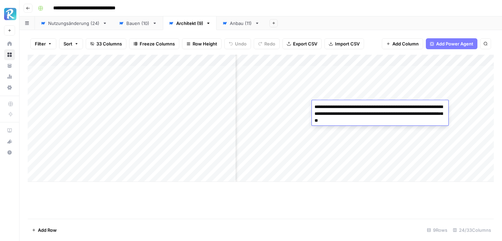
click at [304, 60] on div "Add Column" at bounding box center [261, 118] width 466 height 127
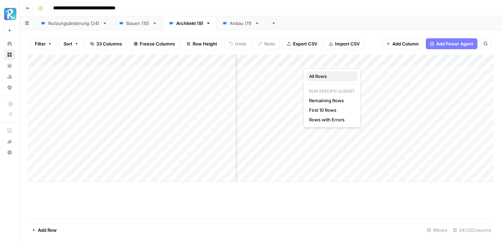
click at [308, 77] on button "All Rows" at bounding box center [331, 76] width 51 height 10
click at [409, 44] on span "Add Column" at bounding box center [405, 43] width 26 height 7
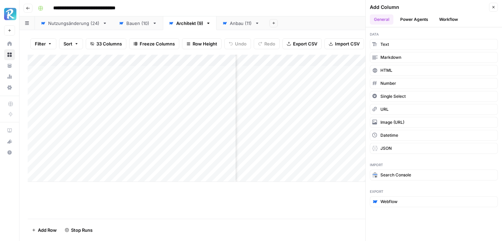
click at [413, 21] on button "Power Agents" at bounding box center [414, 19] width 36 height 10
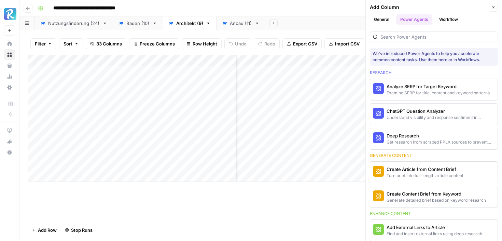
click at [440, 20] on button "Workflow" at bounding box center [448, 19] width 27 height 10
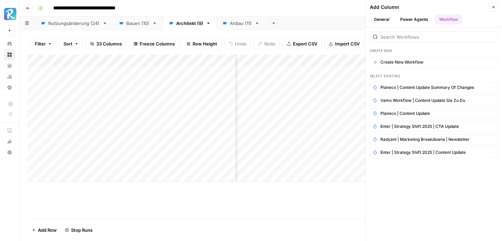
click at [340, 185] on div "Add Column" at bounding box center [261, 137] width 466 height 164
click at [326, 195] on div "Add Column" at bounding box center [261, 137] width 466 height 164
click at [494, 6] on icon "button" at bounding box center [493, 7] width 2 height 2
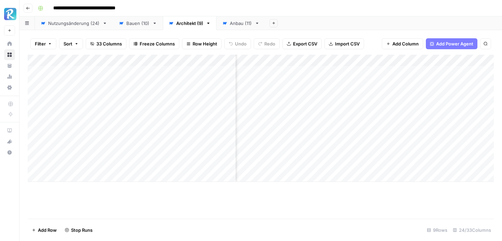
scroll to position [0, 1193]
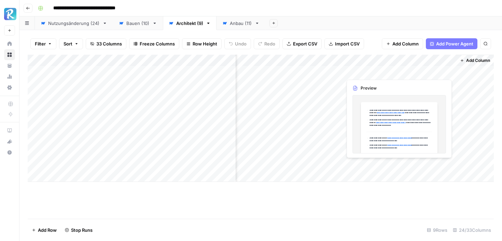
click at [449, 72] on div "Add Column" at bounding box center [261, 118] width 466 height 127
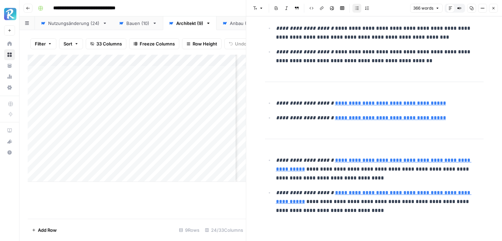
scroll to position [506, 0]
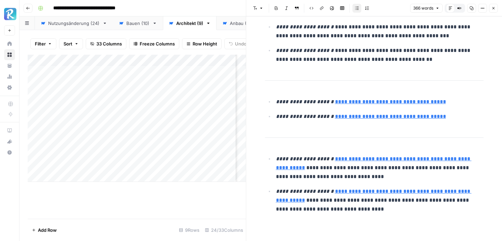
click at [492, 9] on icon "button" at bounding box center [493, 8] width 4 height 4
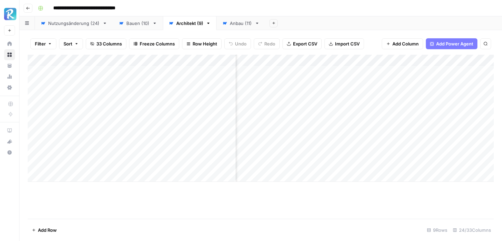
scroll to position [0, 441]
click at [402, 59] on div "Add Column" at bounding box center [261, 118] width 466 height 127
click at [409, 76] on span "All Rows" at bounding box center [427, 76] width 43 height 7
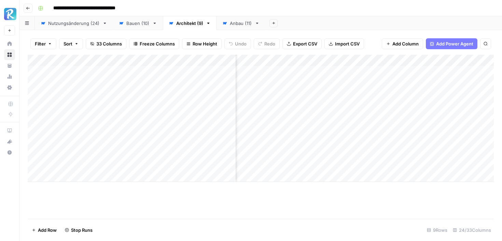
click at [376, 73] on div "Add Column" at bounding box center [261, 118] width 466 height 127
click at [364, 70] on div "Add Column" at bounding box center [261, 118] width 466 height 127
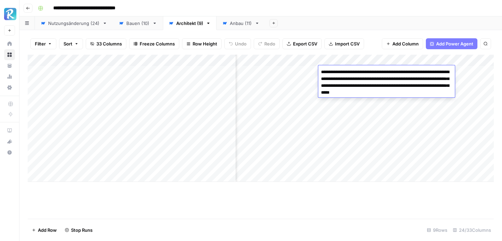
click at [366, 191] on div "Add Column" at bounding box center [261, 137] width 466 height 164
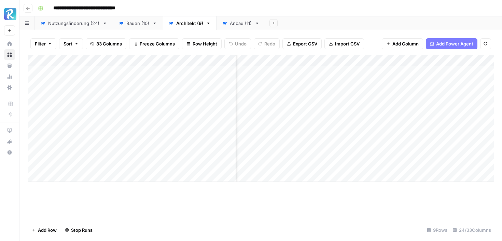
click at [233, 24] on div "Anbau (11)" at bounding box center [241, 23] width 22 height 7
click at [325, 63] on div "Add Column" at bounding box center [261, 137] width 466 height 164
click at [339, 60] on div at bounding box center [312, 62] width 62 height 14
click at [199, 27] on link "Architekt (9)" at bounding box center [190, 23] width 54 height 14
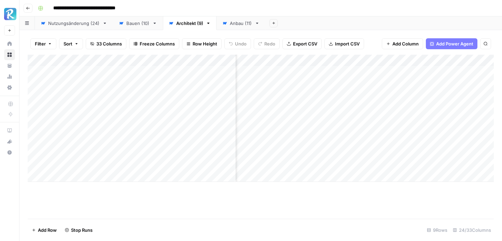
scroll to position [0, 211]
click at [325, 61] on div "Add Column" at bounding box center [261, 118] width 466 height 127
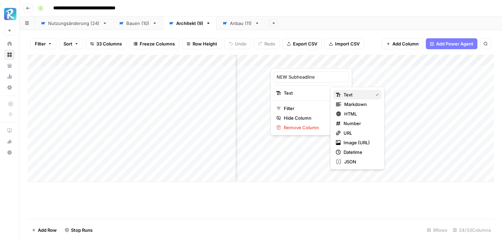
click at [337, 93] on icon "button" at bounding box center [337, 95] width 3 height 4
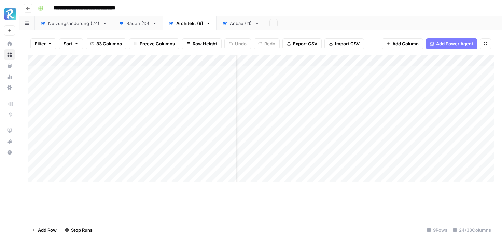
click at [315, 75] on div "Add Column" at bounding box center [261, 118] width 466 height 127
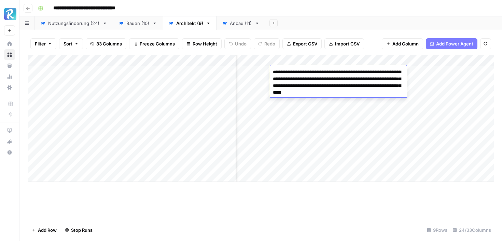
click at [315, 75] on textarea "**********" at bounding box center [338, 85] width 136 height 37
click at [302, 97] on textarea "**********" at bounding box center [338, 85] width 136 height 37
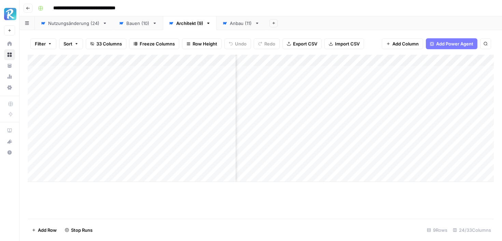
click at [294, 210] on div "Add Column" at bounding box center [261, 137] width 466 height 164
click at [235, 27] on link "Anbau (11)" at bounding box center [240, 23] width 49 height 14
click at [333, 72] on div "Add Column" at bounding box center [261, 137] width 466 height 164
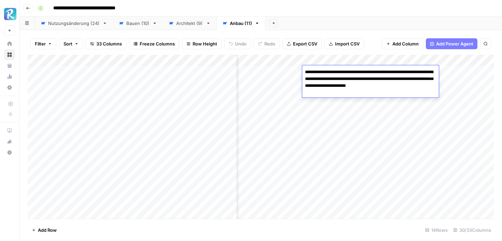
click at [333, 72] on textarea "**********" at bounding box center [370, 82] width 136 height 30
click at [332, 170] on div "Add Column" at bounding box center [261, 137] width 466 height 164
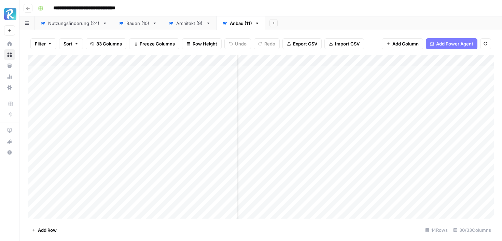
click at [332, 170] on div "Add Column" at bounding box center [261, 137] width 466 height 164
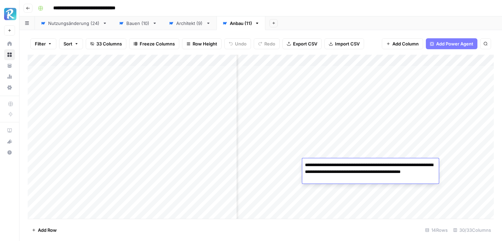
click at [376, 63] on div "Add Column" at bounding box center [261, 137] width 466 height 164
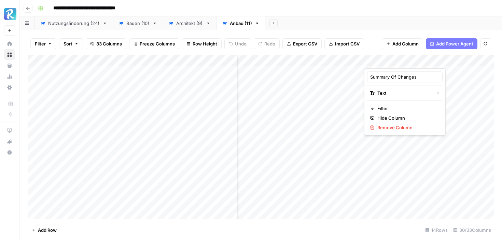
click at [420, 61] on div at bounding box center [395, 62] width 62 height 14
click at [198, 25] on div "Architekt (9)" at bounding box center [189, 23] width 27 height 7
click at [380, 62] on div "Add Column" at bounding box center [261, 118] width 466 height 127
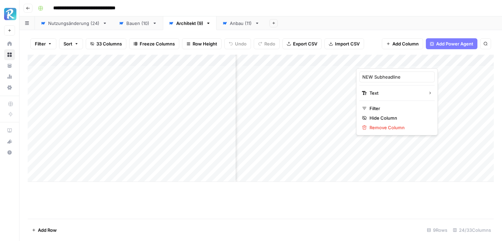
click at [373, 33] on div "Filter Sort 33 Columns Freeze Columns Row Height Undo Redo Export CSV Import CS…" at bounding box center [261, 44] width 466 height 22
click at [407, 43] on span "Add Column" at bounding box center [405, 43] width 26 height 7
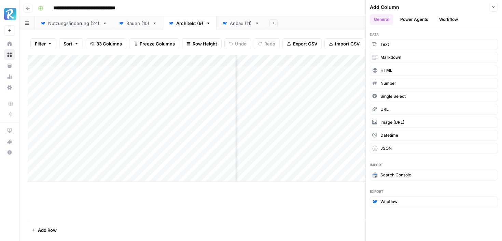
click at [411, 18] on button "Power Agents" at bounding box center [414, 19] width 36 height 10
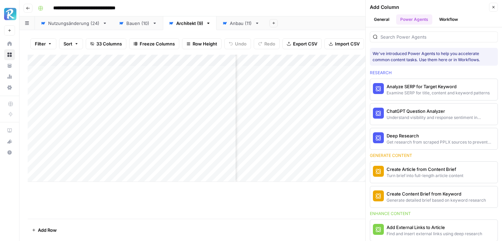
click at [447, 18] on button "Workflow" at bounding box center [448, 19] width 27 height 10
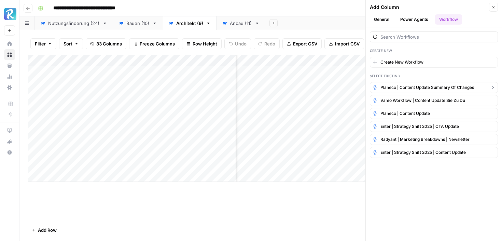
click at [431, 84] on button "Planeco | Content Update Summary of Changes" at bounding box center [434, 87] width 128 height 11
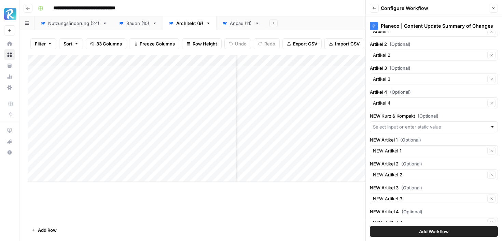
scroll to position [0, 0]
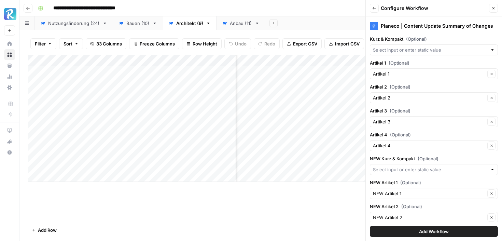
click at [373, 5] on button "Back" at bounding box center [374, 8] width 9 height 9
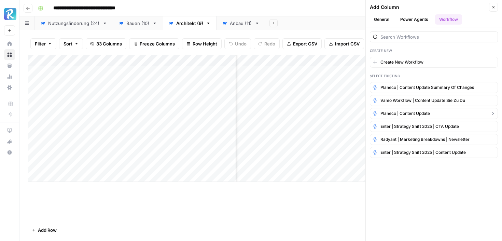
click at [414, 112] on span "Planeco | Content Update" at bounding box center [404, 113] width 49 height 6
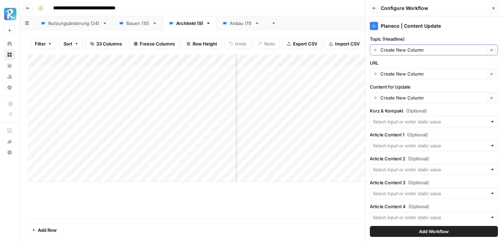
click at [442, 53] on input "Create New Column" at bounding box center [432, 49] width 105 height 7
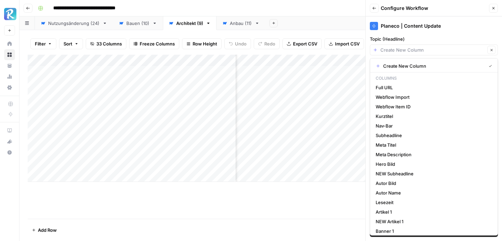
click at [456, 36] on label "Topic (Headline)" at bounding box center [434, 38] width 128 height 7
click at [456, 46] on input "Topic (Headline)" at bounding box center [432, 49] width 105 height 7
click at [492, 49] on icon "button" at bounding box center [491, 50] width 4 height 4
click at [492, 37] on label "Topic (Headline)" at bounding box center [434, 38] width 128 height 7
click at [487, 46] on input "Topic (Headline)" at bounding box center [430, 49] width 114 height 7
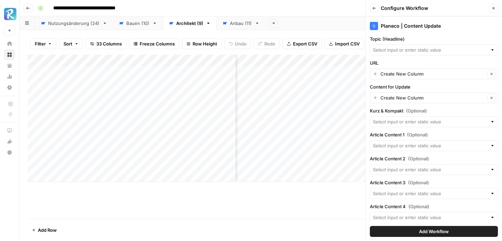
click at [492, 33] on div "Planeco | Content Update Topic (Headline) URL Create New Column Clear Content f…" at bounding box center [433, 128] width 136 height 224
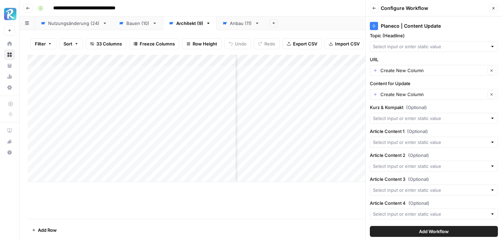
scroll to position [5, 0]
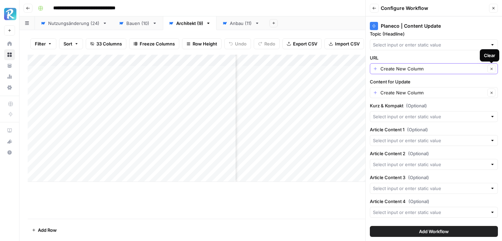
click at [490, 69] on icon "button" at bounding box center [491, 69] width 4 height 4
click at [492, 9] on icon "button" at bounding box center [493, 8] width 4 height 4
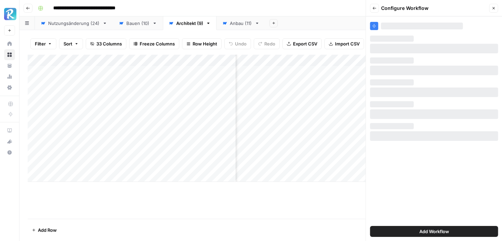
scroll to position [0, 0]
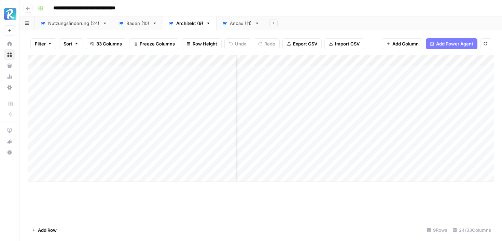
click at [413, 44] on span "Add Column" at bounding box center [405, 43] width 26 height 7
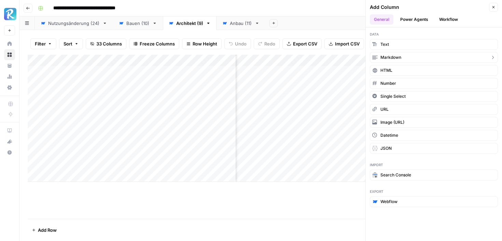
click at [401, 58] on button "Markdown" at bounding box center [434, 57] width 128 height 11
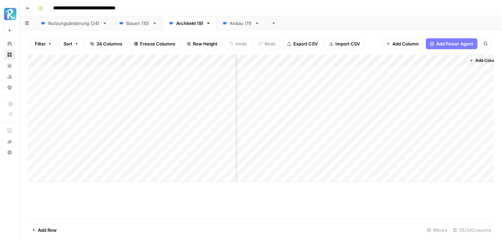
scroll to position [0, 1254]
click at [447, 61] on div "Add Column" at bounding box center [261, 118] width 466 height 127
click at [452, 60] on div at bounding box center [425, 62] width 62 height 14
click at [451, 60] on div at bounding box center [425, 62] width 62 height 14
click at [430, 57] on div at bounding box center [425, 62] width 62 height 14
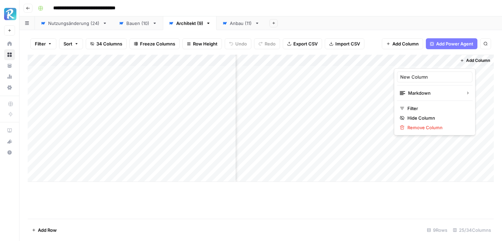
click at [422, 60] on div at bounding box center [425, 62] width 62 height 14
click at [418, 124] on span "Remove Column" at bounding box center [437, 127] width 60 height 7
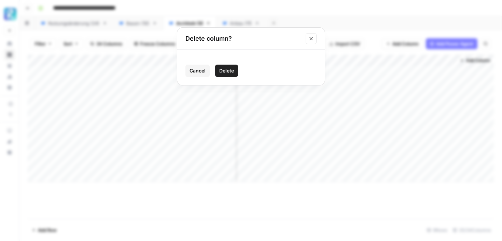
click at [230, 66] on button "Delete" at bounding box center [226, 70] width 23 height 12
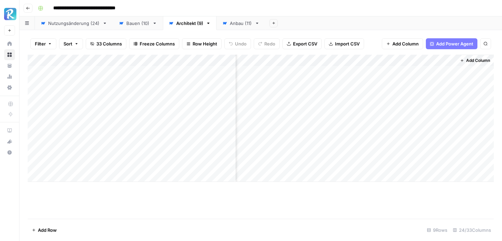
scroll to position [0, 1193]
click at [233, 26] on div "Anbau (11)" at bounding box center [241, 23] width 22 height 7
click at [411, 45] on span "Add Column" at bounding box center [405, 43] width 26 height 7
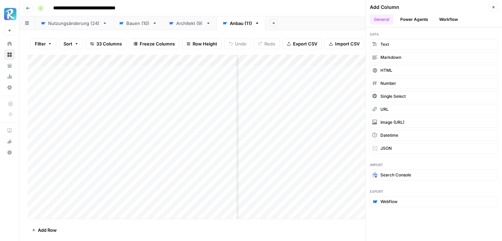
click at [444, 23] on button "Workflow" at bounding box center [448, 19] width 27 height 10
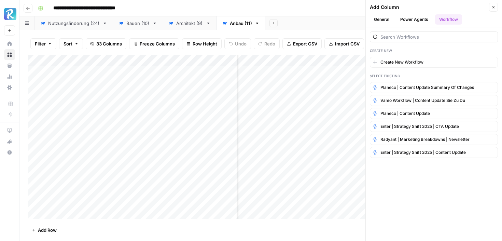
click at [382, 20] on button "General" at bounding box center [382, 19] width 24 height 10
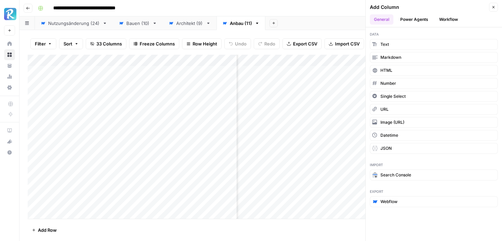
click at [411, 20] on button "Power Agents" at bounding box center [414, 19] width 36 height 10
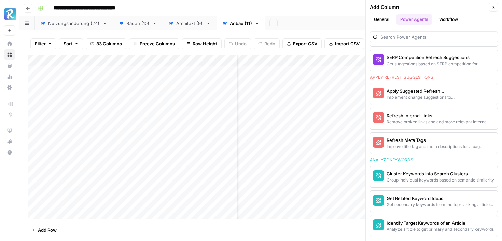
scroll to position [0, 0]
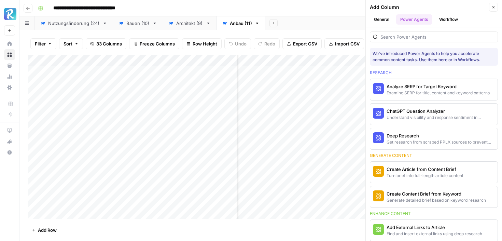
click at [494, 5] on icon "button" at bounding box center [493, 7] width 4 height 4
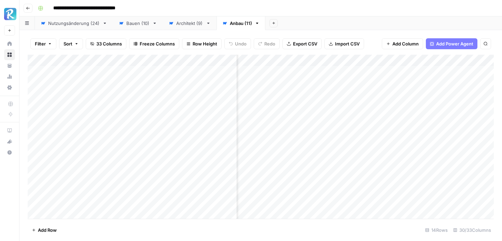
scroll to position [0, 292]
click at [329, 61] on div "Add Column" at bounding box center [261, 137] width 466 height 164
click at [374, 60] on div at bounding box center [344, 62] width 62 height 14
click at [369, 59] on div at bounding box center [344, 62] width 62 height 14
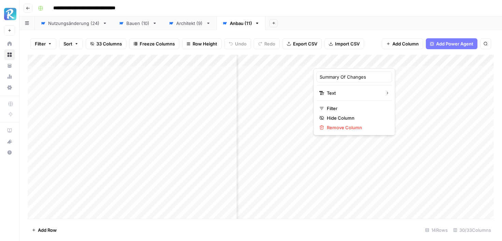
click at [370, 59] on div at bounding box center [344, 62] width 62 height 14
click at [371, 55] on div at bounding box center [344, 62] width 62 height 14
click at [367, 62] on div at bounding box center [344, 62] width 62 height 14
click at [346, 61] on div at bounding box center [344, 62] width 62 height 14
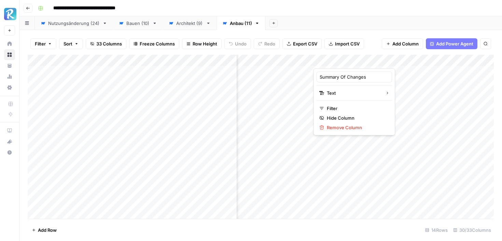
click at [373, 48] on div "Filter Sort 33 Columns Freeze Columns Row Height Undo Redo Export CSV Import CS…" at bounding box center [261, 44] width 466 height 22
click at [365, 60] on div "Add Column" at bounding box center [261, 137] width 466 height 164
click at [379, 42] on div "Filter Sort 33 Columns Freeze Columns Row Height Undo Redo Export CSV Import CS…" at bounding box center [261, 44] width 466 height 22
click at [177, 22] on div "Architekt (9)" at bounding box center [189, 23] width 27 height 7
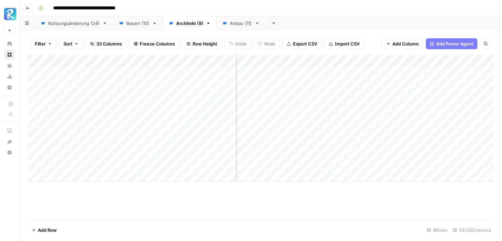
click at [429, 82] on div "Add Column" at bounding box center [261, 118] width 466 height 127
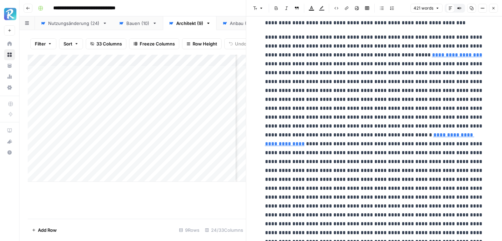
scroll to position [251, 0]
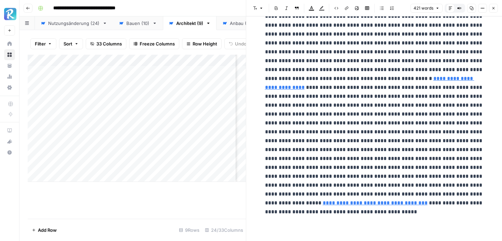
click at [496, 7] on button "Close" at bounding box center [493, 8] width 9 height 9
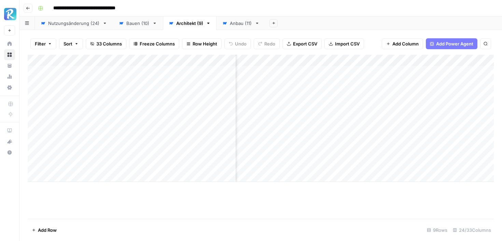
click at [488, 44] on button "Search" at bounding box center [485, 43] width 11 height 11
click at [398, 45] on span "Add Column" at bounding box center [405, 43] width 26 height 7
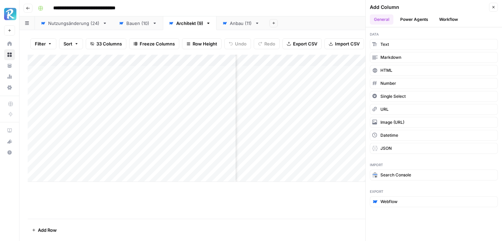
click at [436, 21] on button "Workflow" at bounding box center [448, 19] width 27 height 10
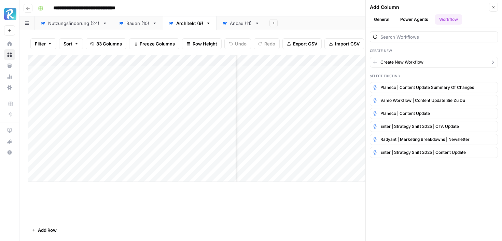
click at [409, 63] on span "Create New Workflow" at bounding box center [401, 62] width 43 height 6
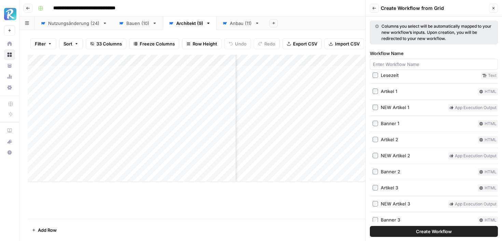
scroll to position [223, 0]
click at [390, 108] on div "NEW Artikel 1" at bounding box center [394, 106] width 28 height 7
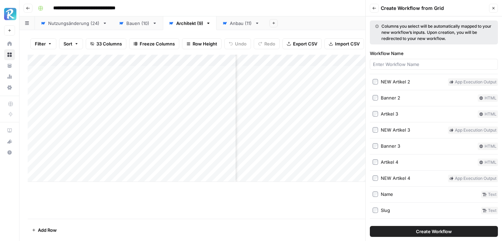
scroll to position [310, 0]
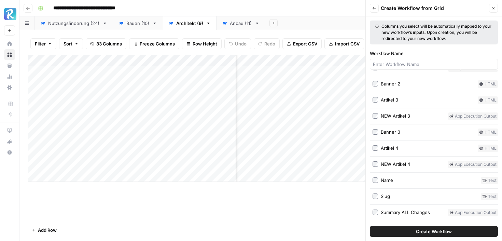
click at [411, 233] on button "Create Workflow" at bounding box center [434, 231] width 128 height 11
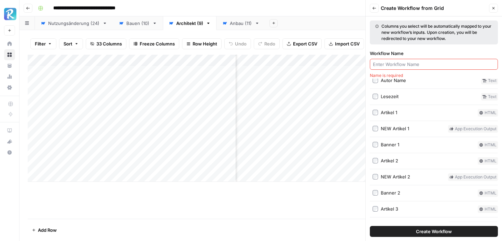
scroll to position [182, 0]
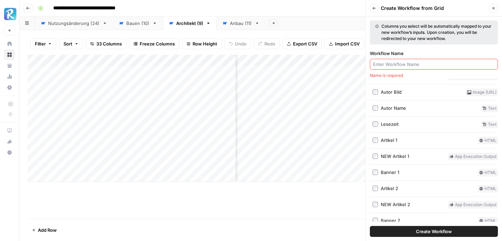
click at [406, 63] on input "Workflow Name" at bounding box center [434, 64] width 122 height 7
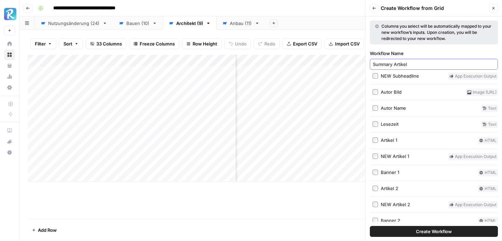
type input "Summary Artikel 1"
drag, startPoint x: 416, startPoint y: 62, endPoint x: 333, endPoint y: 61, distance: 82.9
click at [333, 61] on div "**********" at bounding box center [260, 120] width 482 height 241
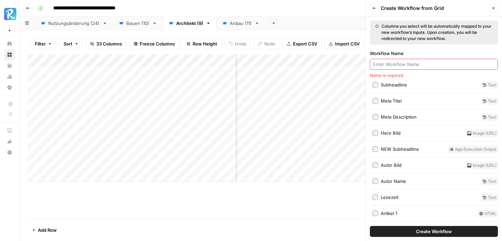
scroll to position [75, 0]
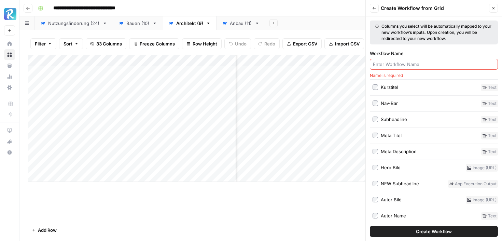
click at [375, 5] on button "Back" at bounding box center [374, 8] width 9 height 9
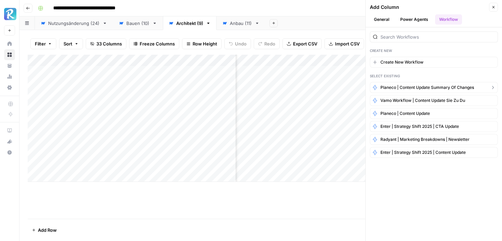
click at [420, 89] on span "Planeco | Content Update Summary of Changes" at bounding box center [426, 87] width 93 height 6
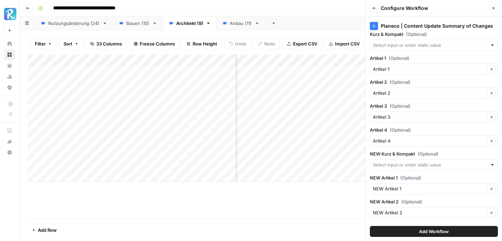
scroll to position [0, 0]
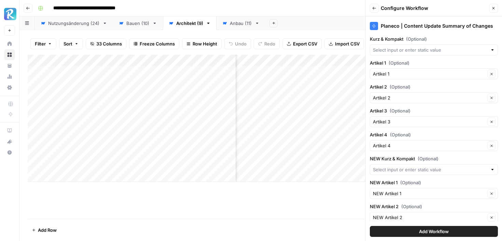
click at [417, 81] on div "Planeco | Content Update Summary of Changes [PERSON_NAME] & Kompakt (Optional) …" at bounding box center [433, 128] width 136 height 224
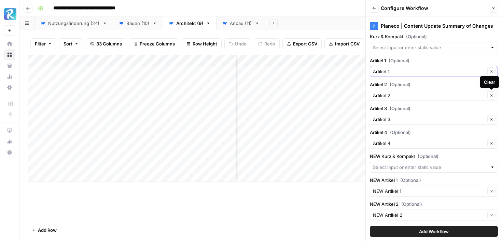
click at [492, 71] on icon "button" at bounding box center [491, 72] width 4 height 4
click at [477, 72] on input "Artikel 1 (Optional)" at bounding box center [430, 71] width 114 height 7
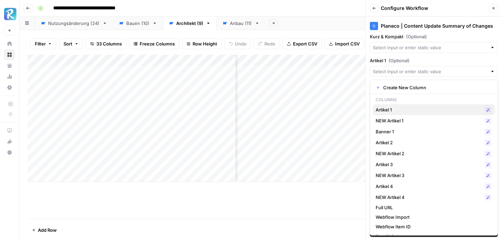
click at [403, 110] on span "Artikel 1" at bounding box center [427, 109] width 105 height 7
type input "Artikel 1"
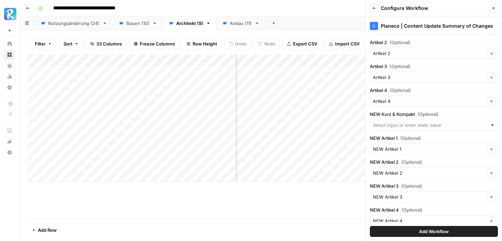
scroll to position [53, 0]
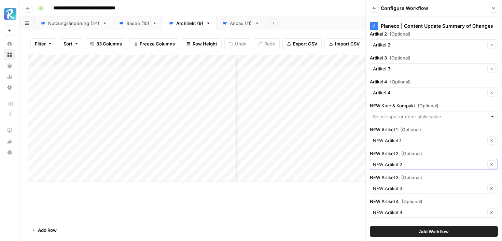
click at [493, 166] on button "Clear" at bounding box center [491, 164] width 8 height 8
click at [492, 187] on icon "button" at bounding box center [491, 188] width 4 height 4
click at [492, 211] on icon "button" at bounding box center [491, 212] width 2 height 2
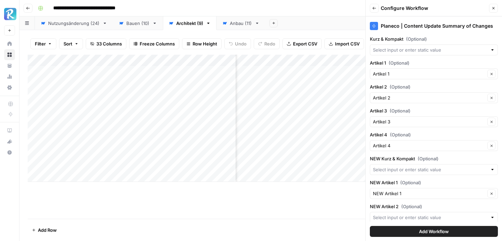
click at [430, 229] on span "Add Workflow" at bounding box center [434, 231] width 30 height 7
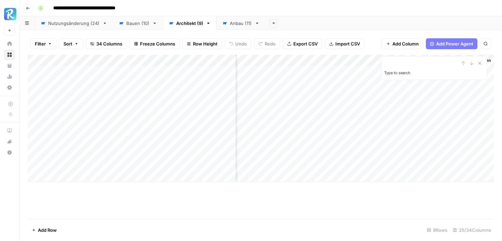
scroll to position [0, 1254]
click at [390, 209] on div "Add Column Type to search" at bounding box center [261, 137] width 466 height 164
click at [478, 62] on icon "Close Search" at bounding box center [479, 62] width 5 height 5
click at [440, 60] on div "Add Column" at bounding box center [261, 118] width 466 height 127
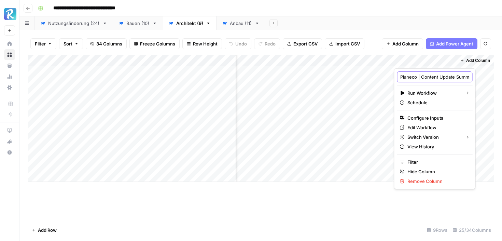
scroll to position [0, 50]
drag, startPoint x: 400, startPoint y: 77, endPoint x: 472, endPoint y: 78, distance: 72.0
click at [472, 78] on body "**********" at bounding box center [251, 120] width 502 height 241
type input "NEW Artikel 1"
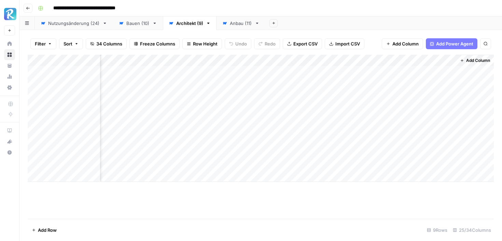
drag, startPoint x: 417, startPoint y: 62, endPoint x: 165, endPoint y: 58, distance: 251.8
click at [165, 58] on div "Add Column" at bounding box center [261, 118] width 466 height 127
drag, startPoint x: 54, startPoint y: 60, endPoint x: 262, endPoint y: 62, distance: 208.1
click at [262, 62] on div "Add Column" at bounding box center [261, 118] width 466 height 127
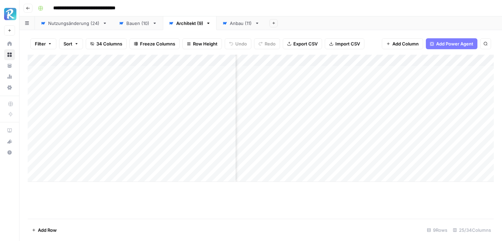
scroll to position [0, 827]
drag, startPoint x: 467, startPoint y: 61, endPoint x: 243, endPoint y: 63, distance: 223.8
click at [243, 63] on div "Add Column" at bounding box center [261, 118] width 466 height 127
drag, startPoint x: 450, startPoint y: 59, endPoint x: 336, endPoint y: 58, distance: 113.3
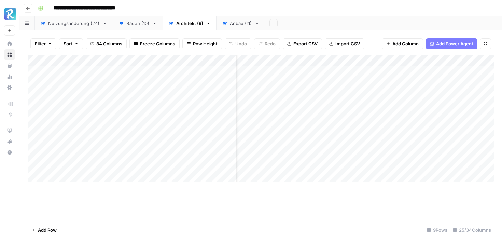
click at [336, 58] on div "Add Column" at bounding box center [261, 118] width 466 height 127
click at [347, 59] on div "Add Column" at bounding box center [261, 118] width 466 height 127
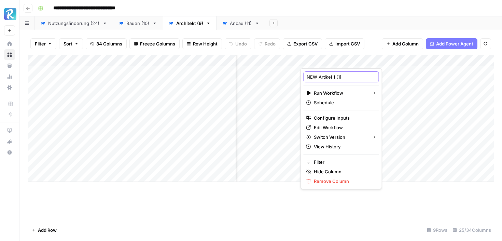
click at [307, 78] on input "NEW Artikel 1 (1)" at bounding box center [340, 76] width 69 height 7
click at [338, 78] on input "Summary NEW Artikel 1 (1)" at bounding box center [340, 76] width 69 height 7
click at [350, 76] on input "Summary Artikel 1 (1)" at bounding box center [340, 76] width 69 height 7
type input "Summary Artikel 1"
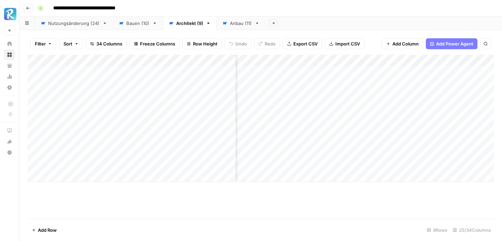
click at [354, 62] on div "Add Column" at bounding box center [261, 118] width 466 height 127
click at [363, 78] on span "All Rows" at bounding box center [380, 76] width 43 height 7
click at [239, 26] on div "Anbau (11)" at bounding box center [241, 23] width 22 height 7
click at [145, 20] on div "Bauen (10)" at bounding box center [137, 23] width 23 height 7
click at [186, 23] on div "Architekt (9)" at bounding box center [189, 23] width 27 height 7
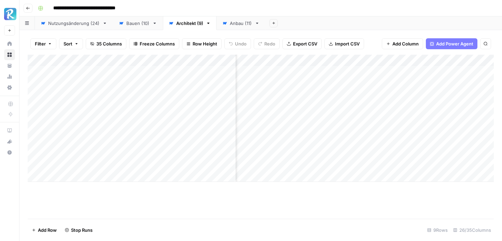
scroll to position [0, 1215]
click at [239, 20] on div "Anbau (11)" at bounding box center [241, 23] width 22 height 7
click at [393, 42] on span "Add Column" at bounding box center [405, 43] width 26 height 7
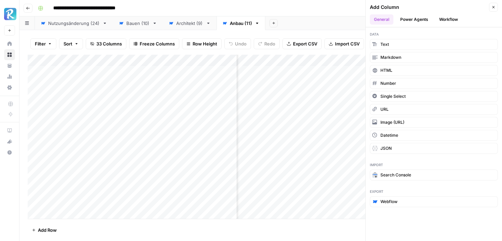
click at [408, 23] on button "Power Agents" at bounding box center [414, 19] width 36 height 10
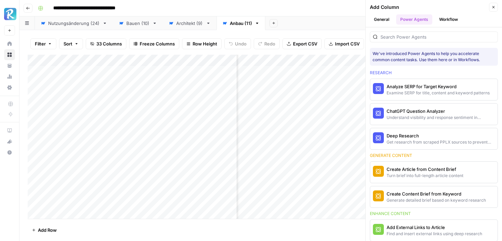
click at [383, 17] on button "General" at bounding box center [382, 19] width 24 height 10
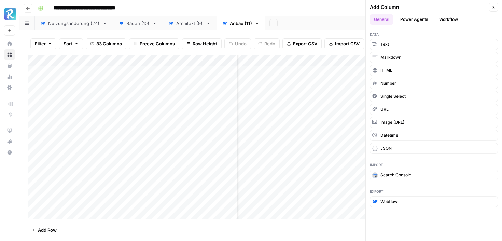
click at [446, 23] on button "Workflow" at bounding box center [448, 19] width 27 height 10
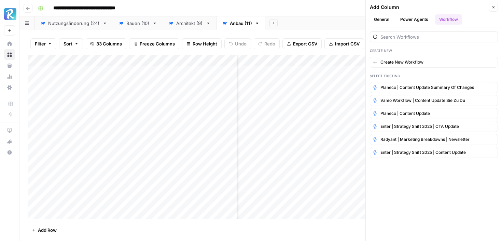
click at [412, 17] on button "Power Agents" at bounding box center [414, 19] width 36 height 10
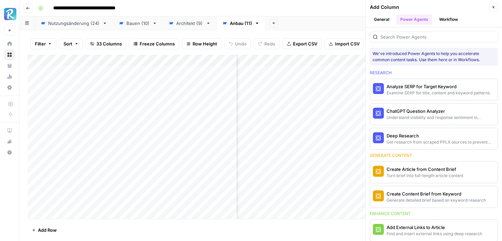
click at [446, 23] on button "Workflow" at bounding box center [448, 19] width 27 height 10
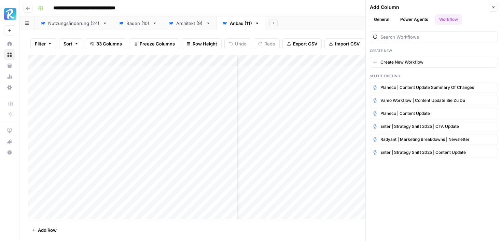
click at [420, 18] on button "Power Agents" at bounding box center [414, 19] width 36 height 10
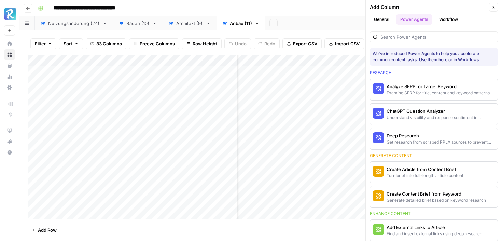
click at [378, 16] on button "General" at bounding box center [382, 19] width 24 height 10
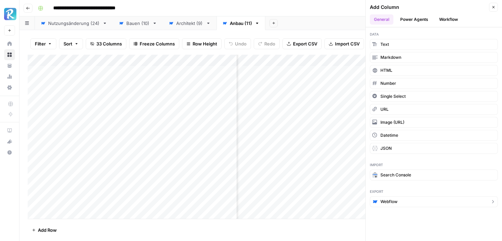
click at [390, 200] on span "Webflow" at bounding box center [388, 201] width 17 height 6
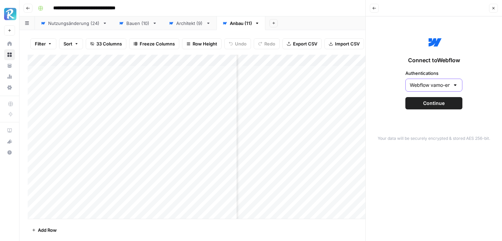
click at [447, 88] on input "Webflow vamo-energy" at bounding box center [429, 85] width 40 height 7
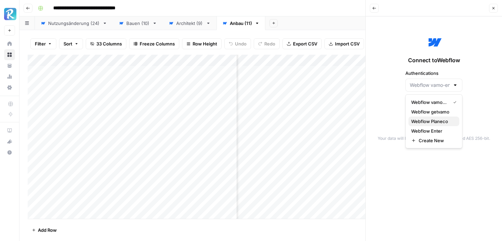
click at [432, 120] on span "Webflow Planeco" at bounding box center [432, 121] width 43 height 7
type input "Webflow Planeco"
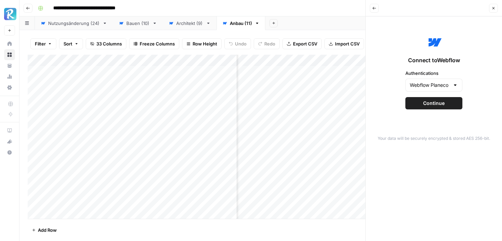
click at [436, 106] on span "Continue" at bounding box center [433, 103] width 21 height 7
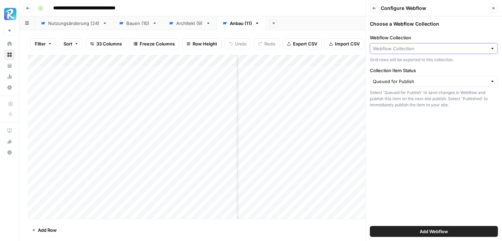
click at [445, 50] on input "Webflow Collection" at bounding box center [430, 48] width 114 height 7
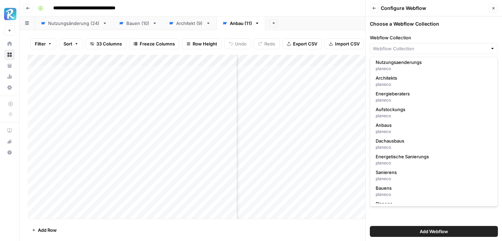
scroll to position [108, 0]
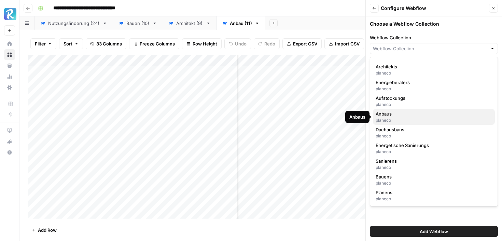
click at [405, 118] on div "planeco" at bounding box center [433, 120] width 116 height 6
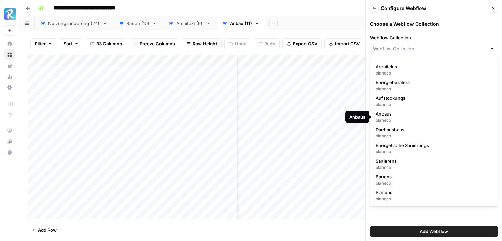
type input "Anbaus"
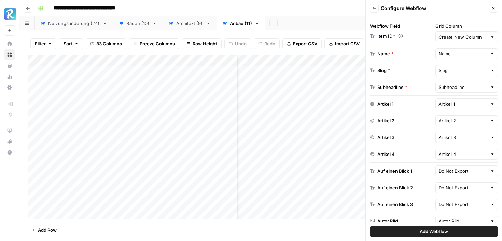
scroll to position [0, 0]
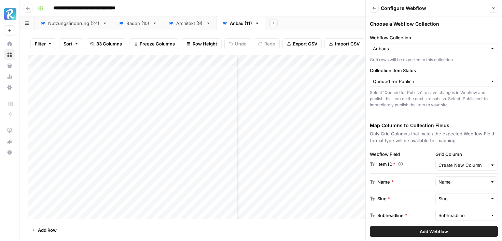
click at [495, 7] on button "Close" at bounding box center [493, 8] width 9 height 9
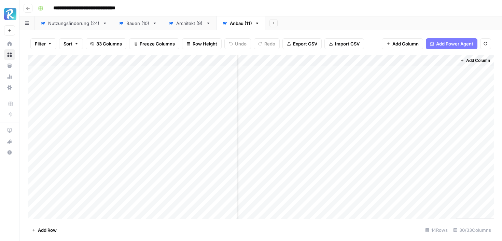
click at [184, 22] on div "Architekt (9)" at bounding box center [189, 23] width 27 height 7
click at [396, 70] on div "Add Column" at bounding box center [261, 118] width 466 height 127
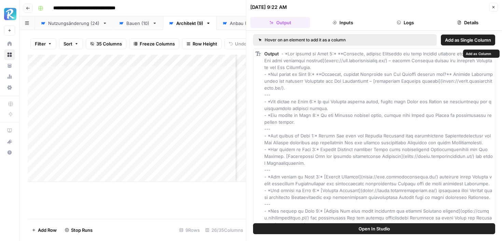
scroll to position [2, 0]
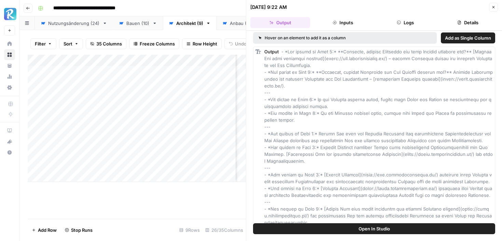
click at [492, 10] on button "Close" at bounding box center [493, 7] width 9 height 9
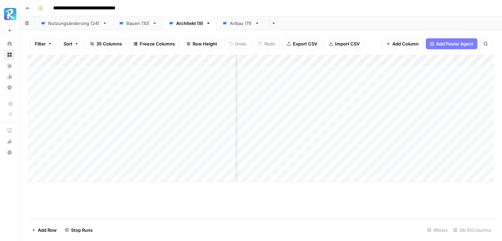
click at [396, 62] on div "Add Column" at bounding box center [261, 118] width 466 height 127
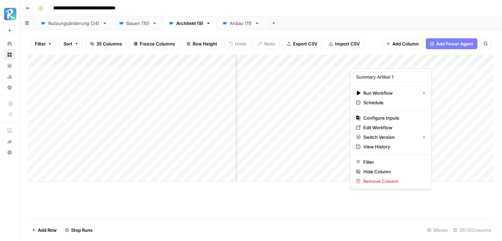
click at [328, 192] on div "Add Column" at bounding box center [261, 137] width 466 height 164
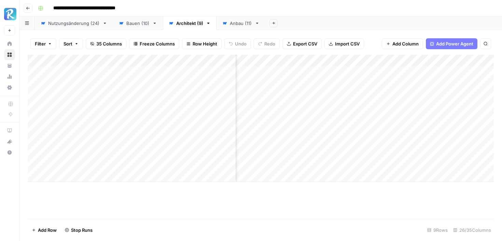
click at [232, 27] on link "Anbau (11)" at bounding box center [240, 23] width 49 height 14
click at [345, 70] on div "Add Column" at bounding box center [261, 137] width 466 height 164
click at [367, 72] on div "Add Column" at bounding box center [261, 137] width 466 height 164
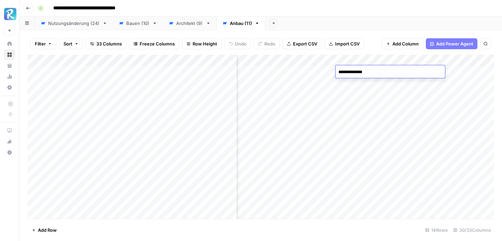
click at [369, 72] on textarea "**********" at bounding box center [389, 72] width 109 height 10
drag, startPoint x: 372, startPoint y: 72, endPoint x: 334, endPoint y: 71, distance: 37.2
click at [334, 71] on body "**********" at bounding box center [251, 120] width 502 height 241
type textarea "**********"
click at [379, 48] on div "Filter Sort 33 Columns Freeze Columns Row Height Undo Redo Export CSV Import CS…" at bounding box center [261, 44] width 466 height 22
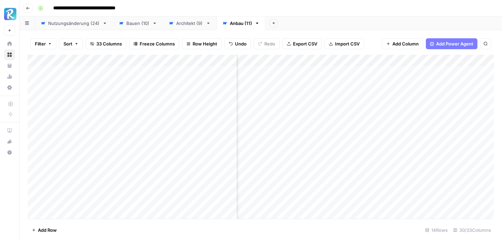
drag, startPoint x: 397, startPoint y: 76, endPoint x: 385, endPoint y: 200, distance: 124.1
click at [385, 200] on div "Add Column" at bounding box center [261, 137] width 466 height 164
click at [307, 71] on div "Add Column" at bounding box center [261, 137] width 466 height 164
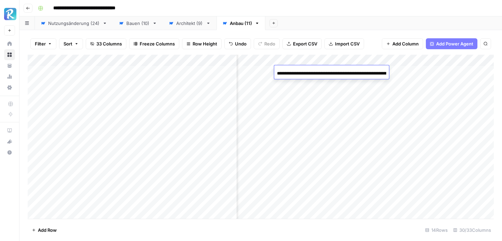
click at [307, 71] on input "**********" at bounding box center [331, 73] width 109 height 8
click at [309, 71] on input "**********" at bounding box center [331, 73] width 109 height 8
drag, startPoint x: 385, startPoint y: 73, endPoint x: 237, endPoint y: 70, distance: 148.4
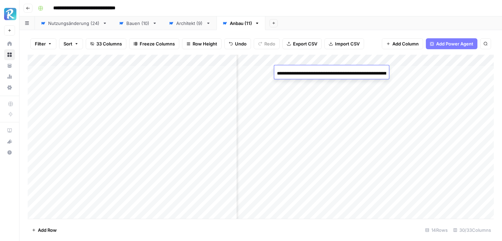
click at [237, 70] on body "**********" at bounding box center [251, 120] width 502 height 241
type input "**********"
click at [337, 71] on input "**********" at bounding box center [331, 73] width 109 height 8
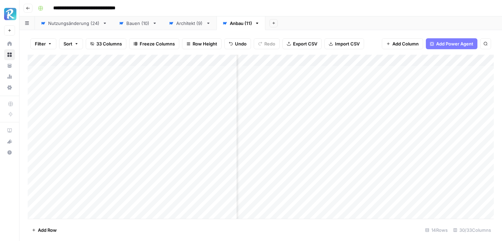
click at [321, 70] on div "Add Column" at bounding box center [261, 137] width 466 height 164
drag, startPoint x: 335, startPoint y: 76, endPoint x: 324, endPoint y: 198, distance: 122.3
click at [324, 198] on div "Add Column" at bounding box center [261, 137] width 466 height 164
click at [190, 21] on div "Architekt (9)" at bounding box center [189, 23] width 27 height 7
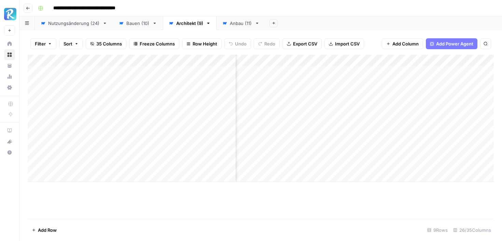
click at [429, 73] on div "Add Column" at bounding box center [261, 118] width 466 height 127
click at [441, 73] on div "Add Column" at bounding box center [261, 118] width 466 height 127
click at [437, 71] on textarea "**********" at bounding box center [443, 72] width 109 height 10
drag, startPoint x: 437, startPoint y: 71, endPoint x: 395, endPoint y: 71, distance: 41.6
click at [395, 71] on textarea "**********" at bounding box center [443, 72] width 109 height 10
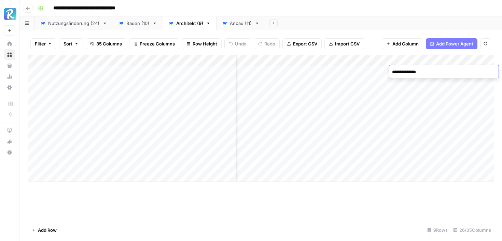
type textarea "**********"
click at [464, 71] on div "Add Column" at bounding box center [261, 118] width 466 height 127
drag, startPoint x: 466, startPoint y: 77, endPoint x: 466, endPoint y: 162, distance: 85.6
click at [466, 162] on div "Add Column" at bounding box center [261, 118] width 466 height 127
click at [368, 69] on div "Add Column" at bounding box center [261, 118] width 466 height 127
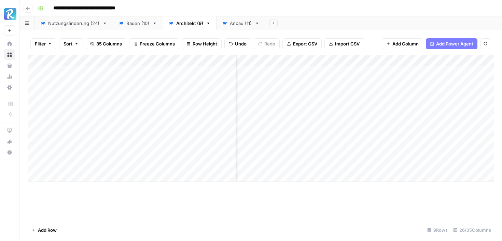
click at [368, 69] on div "Add Column" at bounding box center [261, 118] width 466 height 127
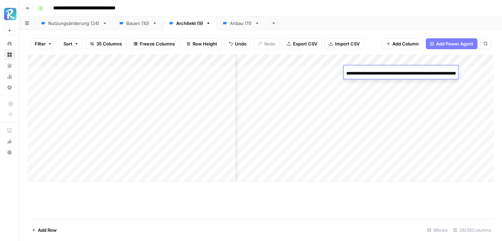
scroll to position [0, 169]
type input "**********"
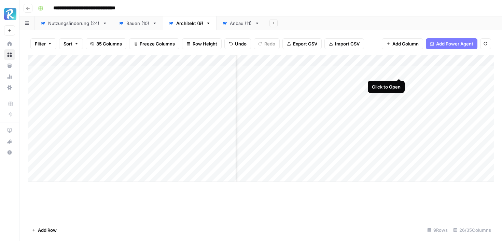
click at [382, 72] on div "Add Column" at bounding box center [261, 118] width 466 height 127
drag, startPoint x: 403, startPoint y: 76, endPoint x: 397, endPoint y: 161, distance: 84.5
click at [397, 161] on div "Add Column" at bounding box center [261, 118] width 466 height 127
click at [337, 227] on footer "Add Row 9 Rows 26/35 Columns" at bounding box center [261, 229] width 466 height 22
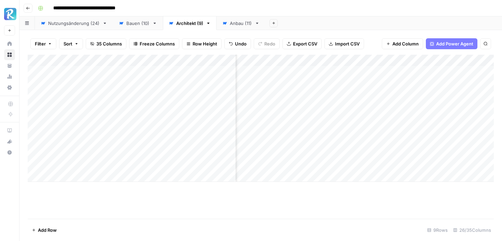
click at [354, 113] on div "Add Column" at bounding box center [261, 118] width 466 height 127
click at [418, 71] on div "Add Column" at bounding box center [261, 118] width 466 height 127
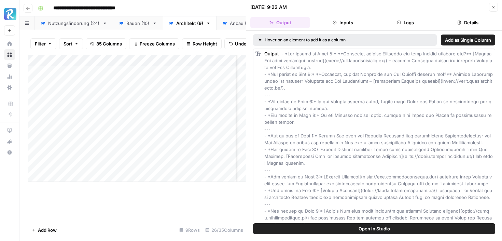
click at [496, 5] on button "Close" at bounding box center [493, 7] width 9 height 9
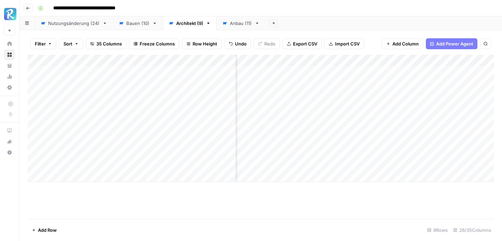
click at [420, 61] on div "Add Column" at bounding box center [261, 118] width 466 height 127
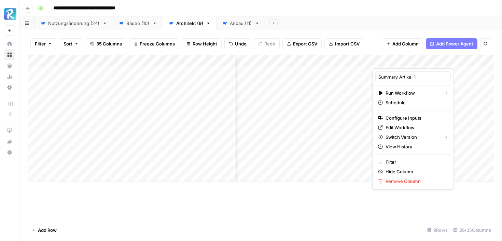
click at [327, 214] on div "Add Column" at bounding box center [261, 137] width 466 height 164
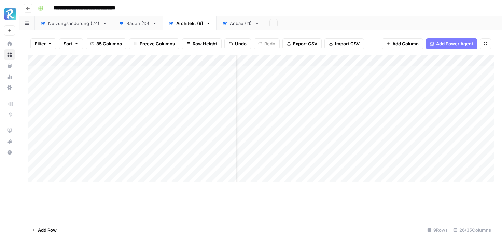
click at [233, 23] on div "Anbau (11)" at bounding box center [241, 23] width 22 height 7
click at [189, 26] on div "Architekt (9)" at bounding box center [189, 23] width 27 height 7
click at [388, 61] on div "Add Column" at bounding box center [261, 118] width 466 height 127
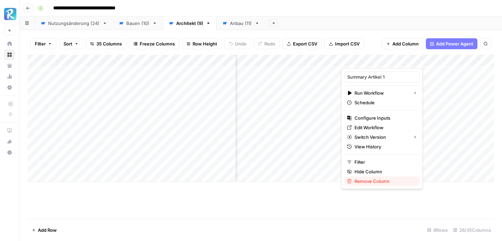
click at [356, 178] on span "Remove Column" at bounding box center [384, 180] width 60 height 7
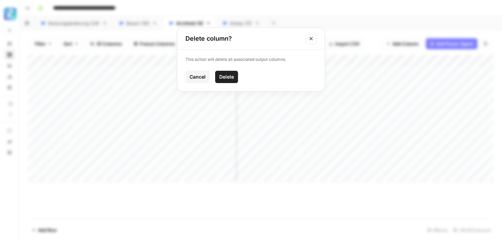
click at [226, 77] on span "Delete" at bounding box center [226, 76] width 15 height 7
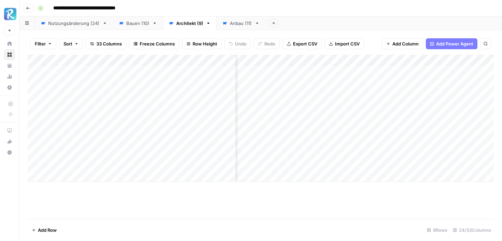
click at [420, 40] on button "Add Column" at bounding box center [401, 43] width 41 height 11
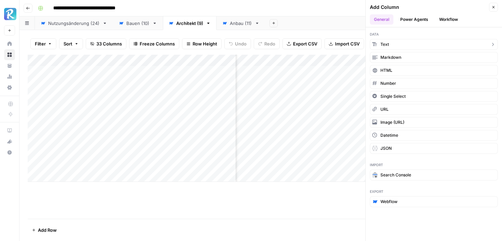
click at [409, 41] on button "Text" at bounding box center [434, 44] width 128 height 11
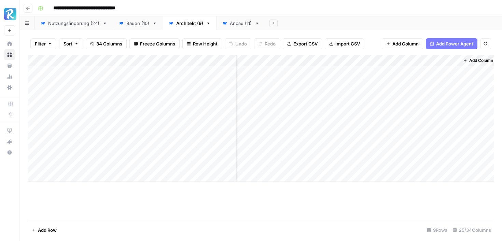
scroll to position [0, 1254]
click at [447, 60] on div "Add Column" at bounding box center [261, 118] width 466 height 127
click at [451, 58] on div at bounding box center [425, 62] width 62 height 14
click at [451, 63] on div at bounding box center [425, 62] width 62 height 14
click at [450, 52] on div "Filter Sort 34 Columns Freeze Columns Row Height Undo Redo Export CSV Import CS…" at bounding box center [261, 44] width 466 height 22
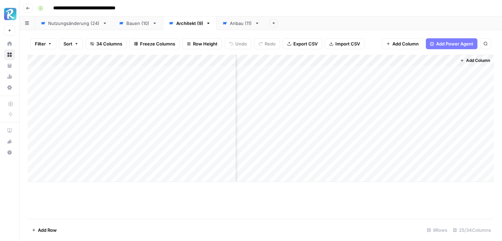
click at [451, 62] on div "Add Column" at bounding box center [261, 118] width 466 height 127
click at [414, 151] on span "Remove Column" at bounding box center [437, 152] width 60 height 7
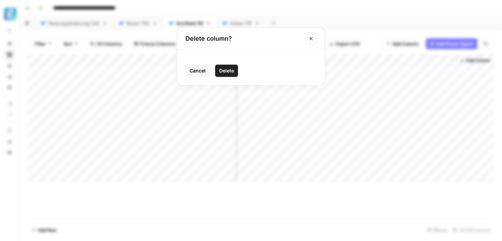
click at [227, 70] on span "Delete" at bounding box center [226, 70] width 15 height 7
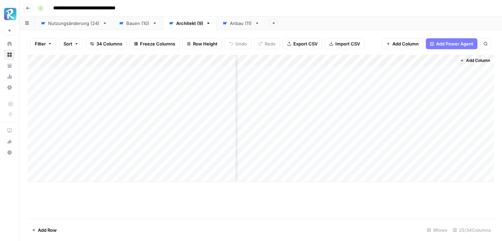
scroll to position [0, 1193]
click at [403, 42] on span "Add Column" at bounding box center [405, 43] width 26 height 7
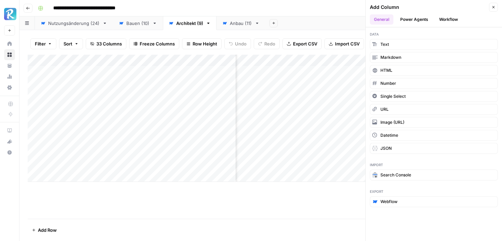
click at [411, 22] on button "Power Agents" at bounding box center [414, 19] width 36 height 10
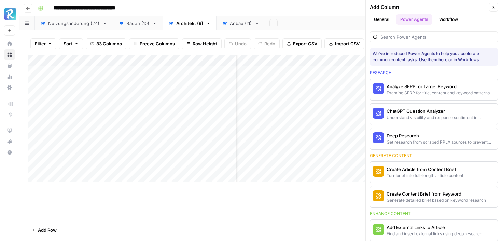
click at [443, 22] on button "Workflow" at bounding box center [448, 19] width 27 height 10
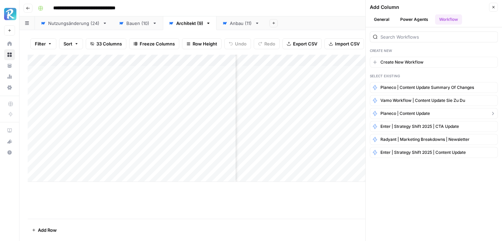
click at [428, 111] on span "Planeco | Content Update" at bounding box center [404, 113] width 49 height 6
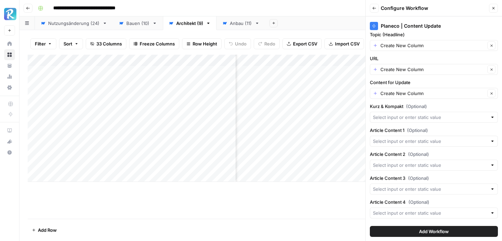
scroll to position [5, 0]
click at [428, 111] on div at bounding box center [434, 116] width 128 height 11
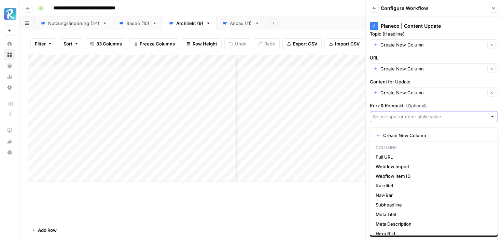
scroll to position [0, 0]
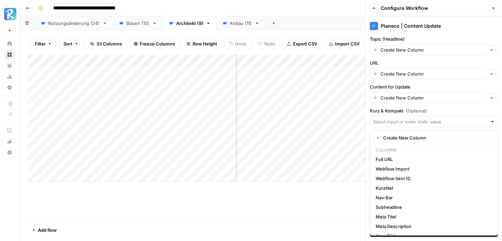
click at [375, 9] on icon "button" at bounding box center [374, 8] width 4 height 4
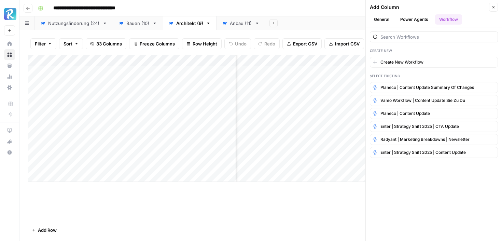
click at [0, 0] on div "Add Column" at bounding box center [0, 0] width 0 height 0
click at [498, 4] on header "Add Column Close General Power Agents Workflow" at bounding box center [433, 13] width 136 height 27
click at [493, 8] on icon "button" at bounding box center [493, 7] width 4 height 4
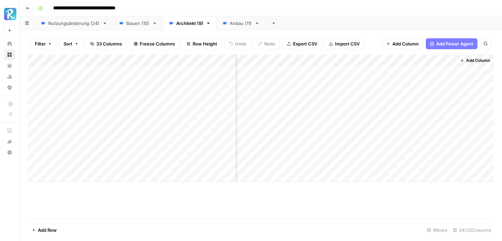
click at [449, 72] on div "Add Column" at bounding box center [261, 118] width 466 height 127
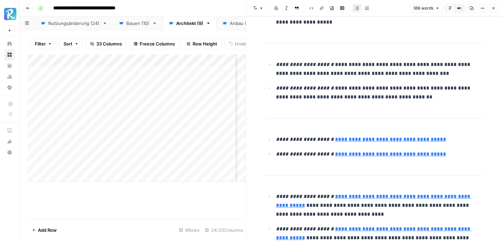
scroll to position [472, 0]
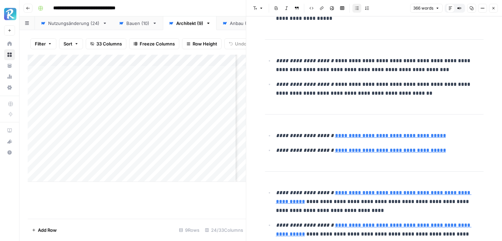
click at [493, 7] on icon "button" at bounding box center [493, 8] width 4 height 4
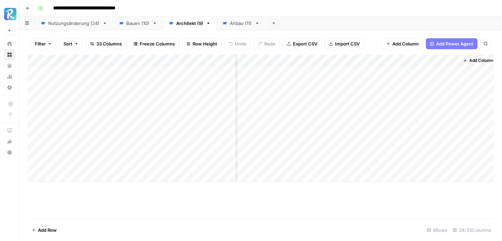
scroll to position [0, 1185]
click at [456, 83] on div "Add Column" at bounding box center [261, 118] width 466 height 127
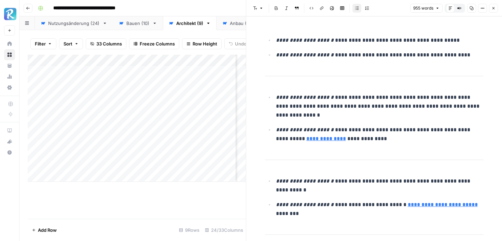
scroll to position [68, 0]
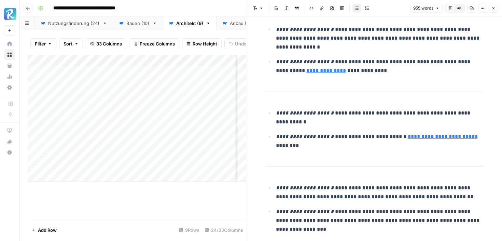
click at [495, 8] on button "Close" at bounding box center [493, 8] width 9 height 9
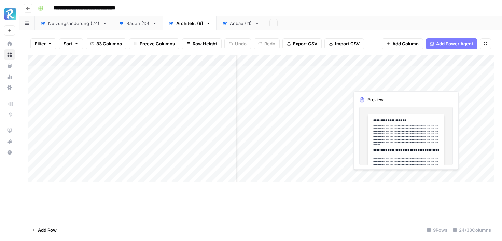
scroll to position [0, 556]
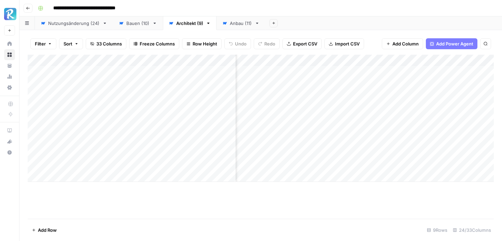
click at [349, 71] on div "Add Column" at bounding box center [261, 118] width 466 height 127
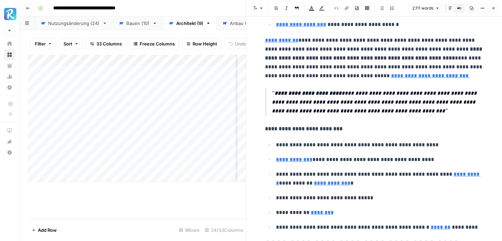
scroll to position [1158, 0]
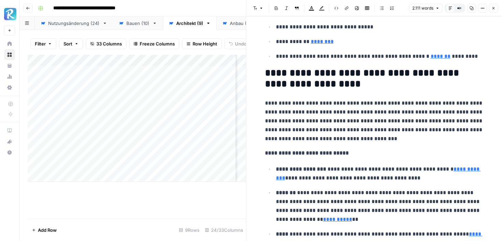
click at [494, 7] on icon "button" at bounding box center [493, 8] width 4 height 4
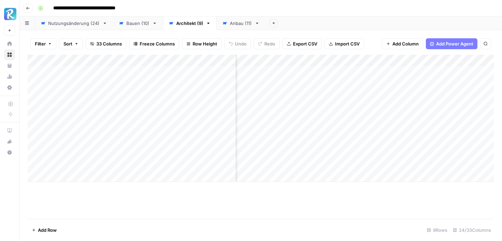
scroll to position [0, 440]
click at [395, 61] on div "Add Column" at bounding box center [261, 118] width 466 height 127
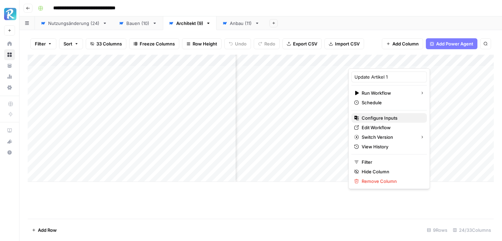
click at [376, 118] on span "Configure Inputs" at bounding box center [391, 117] width 60 height 7
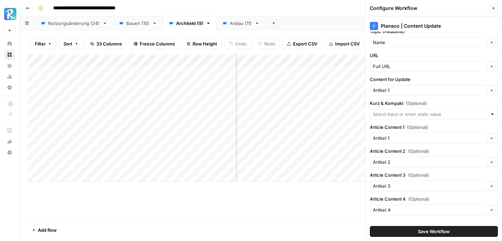
scroll to position [17, 0]
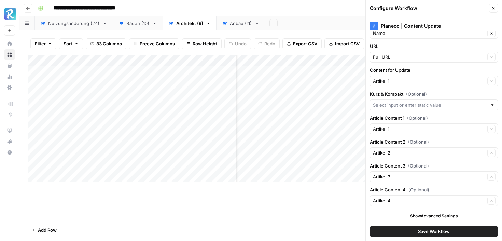
click at [498, 10] on header "Configure Workflow Close" at bounding box center [433, 8] width 136 height 16
click at [491, 10] on button "Close" at bounding box center [493, 8] width 9 height 9
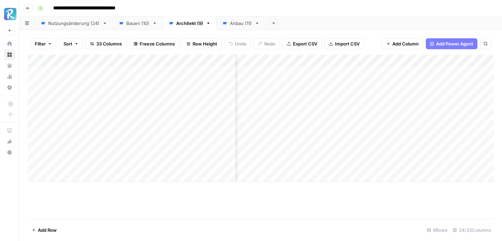
click at [395, 61] on div "Add Column" at bounding box center [261, 118] width 466 height 127
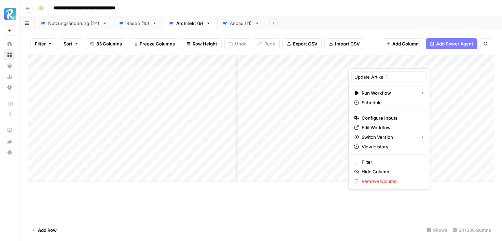
click at [371, 197] on div "Add Column" at bounding box center [261, 137] width 466 height 164
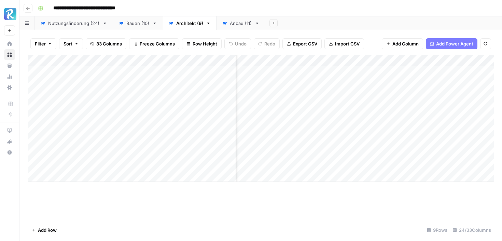
scroll to position [0, 704]
click at [360, 108] on div "Add Column" at bounding box center [261, 118] width 466 height 127
click at [360, 108] on div at bounding box center [361, 106] width 62 height 13
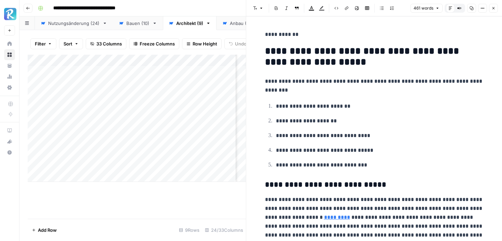
click at [360, 110] on div at bounding box center [361, 106] width 62 height 13
click at [375, 160] on li "**********" at bounding box center [378, 164] width 209 height 9
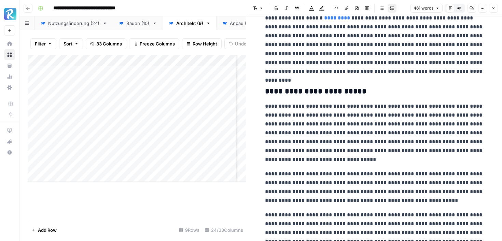
scroll to position [62, 0]
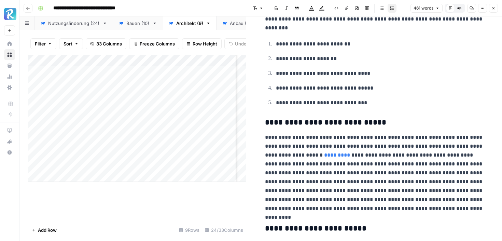
click at [496, 8] on button "Close" at bounding box center [493, 8] width 9 height 9
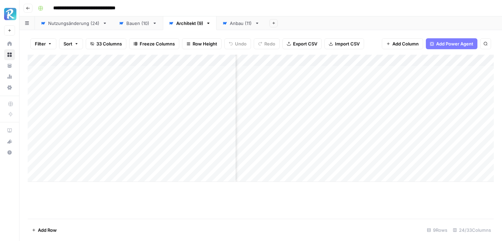
click at [325, 61] on div "Add Column" at bounding box center [261, 118] width 466 height 127
click at [329, 73] on span "All Rows" at bounding box center [348, 76] width 43 height 7
click at [228, 31] on div "Filter Sort 33 Columns Freeze Columns Row Height Undo Redo Export CSV Import CS…" at bounding box center [260, 135] width 482 height 211
click at [237, 23] on div "Anbau (11)" at bounding box center [241, 23] width 22 height 7
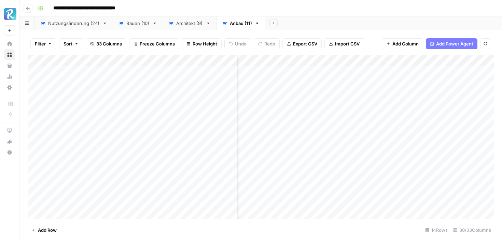
click at [435, 61] on div "Add Column" at bounding box center [261, 137] width 466 height 164
click at [398, 31] on div "Filter Sort 33 Columns Freeze Columns Row Height Undo Redo Export CSV Import CS…" at bounding box center [260, 135] width 482 height 211
click at [179, 25] on div "Architekt (9)" at bounding box center [189, 23] width 27 height 7
click at [444, 59] on div "Add Column" at bounding box center [261, 118] width 466 height 127
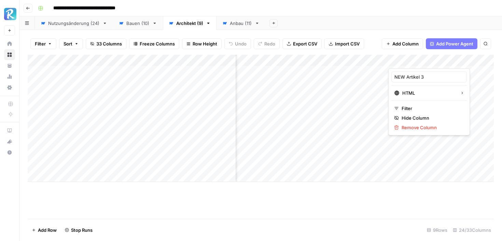
click at [433, 20] on div "Add Sheet" at bounding box center [383, 23] width 236 height 14
click at [415, 83] on div "Add Column" at bounding box center [261, 118] width 466 height 127
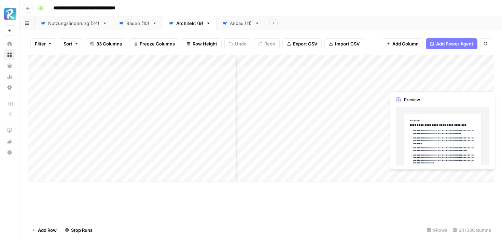
click at [420, 137] on div "Add Column" at bounding box center [261, 118] width 466 height 127
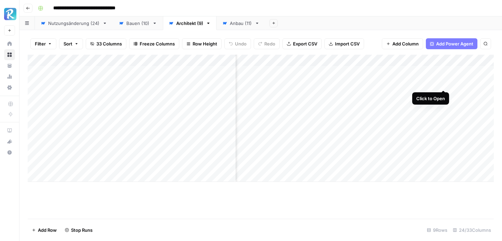
click at [441, 84] on div "Add Column" at bounding box center [261, 118] width 466 height 127
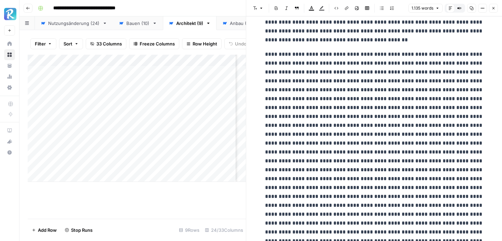
scroll to position [343, 0]
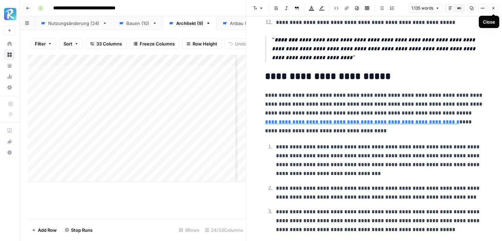
click at [493, 9] on icon "button" at bounding box center [493, 8] width 4 height 4
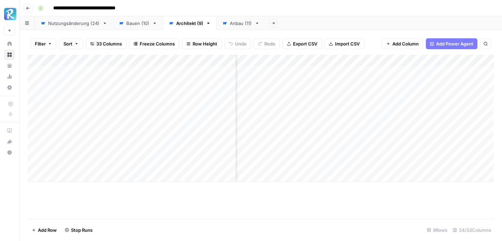
scroll to position [0, 1193]
click at [449, 151] on div "Add Column" at bounding box center [261, 118] width 466 height 127
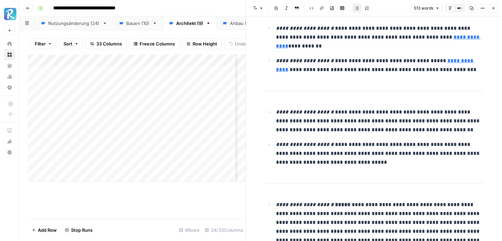
scroll to position [501, 0]
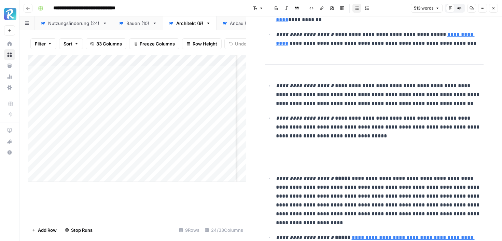
click at [494, 10] on button "Close" at bounding box center [493, 8] width 9 height 9
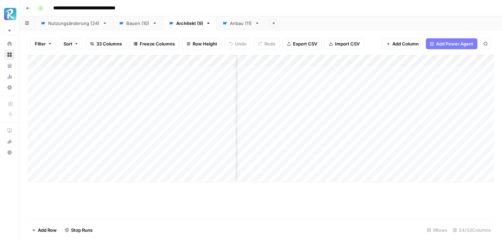
scroll to position [0, 656]
click at [419, 162] on div "Add Column" at bounding box center [261, 118] width 466 height 127
click at [432, 164] on div "Add Column" at bounding box center [261, 118] width 466 height 127
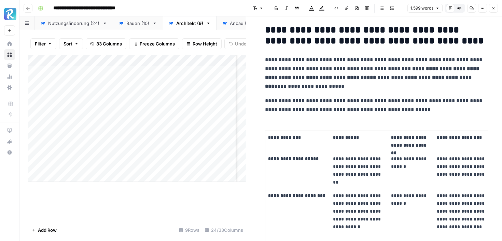
scroll to position [304, 0]
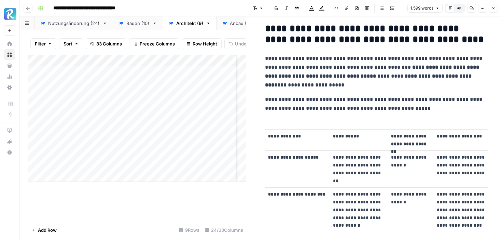
click at [283, 110] on p "**********" at bounding box center [374, 104] width 218 height 18
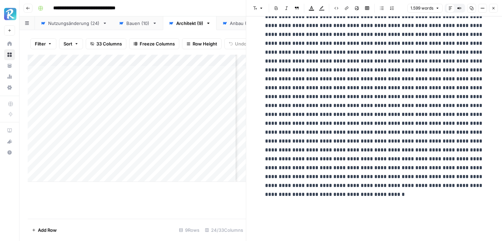
scroll to position [1907, 0]
click at [492, 6] on icon "button" at bounding box center [493, 8] width 4 height 4
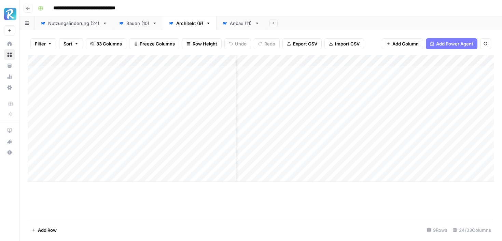
click at [365, 62] on div "Add Column" at bounding box center [261, 118] width 466 height 127
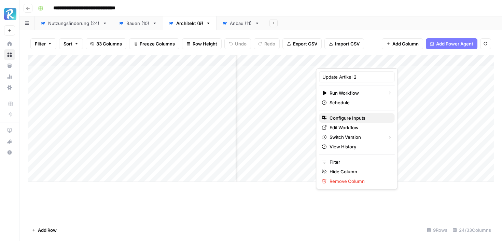
click at [349, 117] on span "Configure Inputs" at bounding box center [359, 117] width 60 height 7
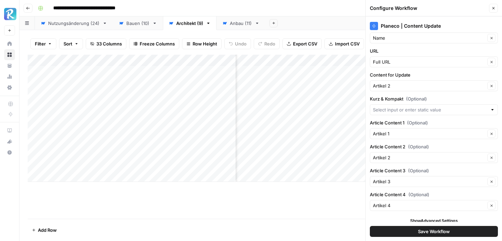
scroll to position [17, 0]
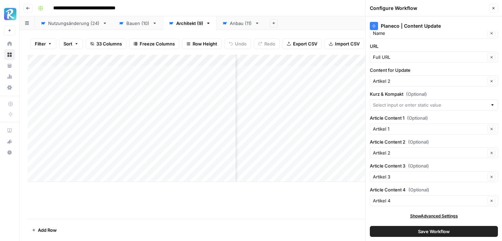
click at [495, 8] on icon "button" at bounding box center [493, 8] width 4 height 4
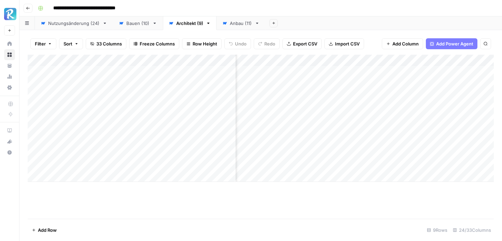
click at [363, 61] on div "Add Column" at bounding box center [261, 118] width 466 height 127
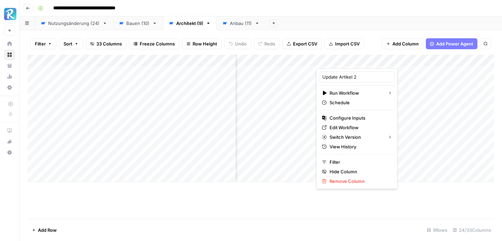
click at [300, 214] on div "Add Column" at bounding box center [261, 137] width 466 height 164
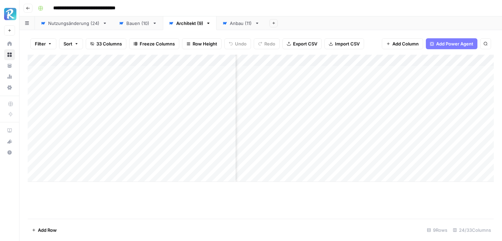
scroll to position [0, 424]
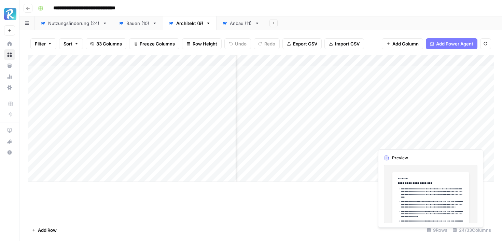
click at [436, 144] on div "Add Column" at bounding box center [261, 118] width 466 height 127
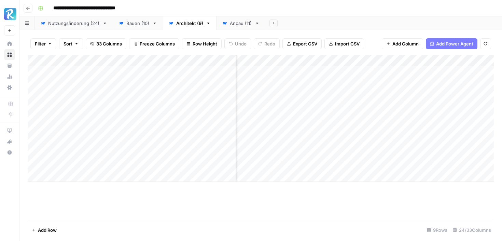
click at [480, 140] on div "Add Column" at bounding box center [261, 118] width 466 height 127
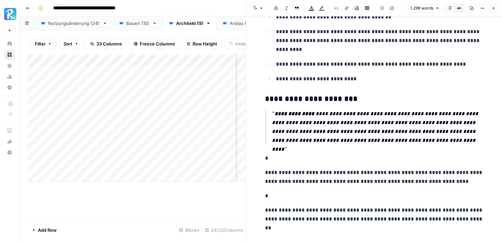
scroll to position [694, 0]
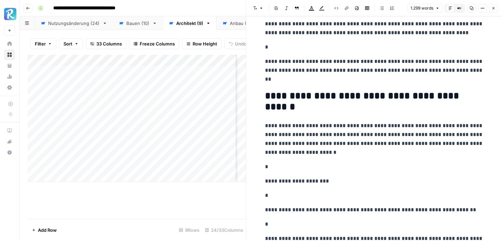
click at [491, 9] on icon "button" at bounding box center [493, 8] width 4 height 4
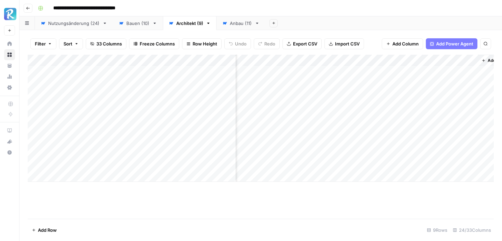
scroll to position [0, 1193]
click at [447, 163] on div "Add Column" at bounding box center [261, 118] width 466 height 127
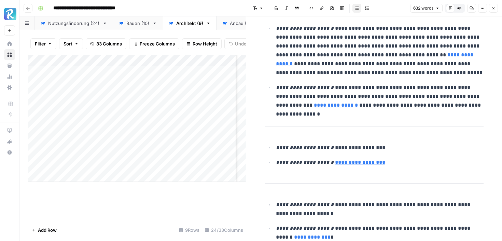
scroll to position [607, 0]
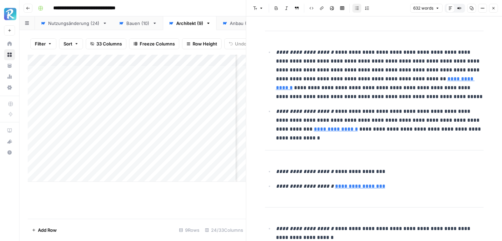
click at [492, 8] on icon "button" at bounding box center [493, 8] width 4 height 4
